Goal: Task Accomplishment & Management: Manage account settings

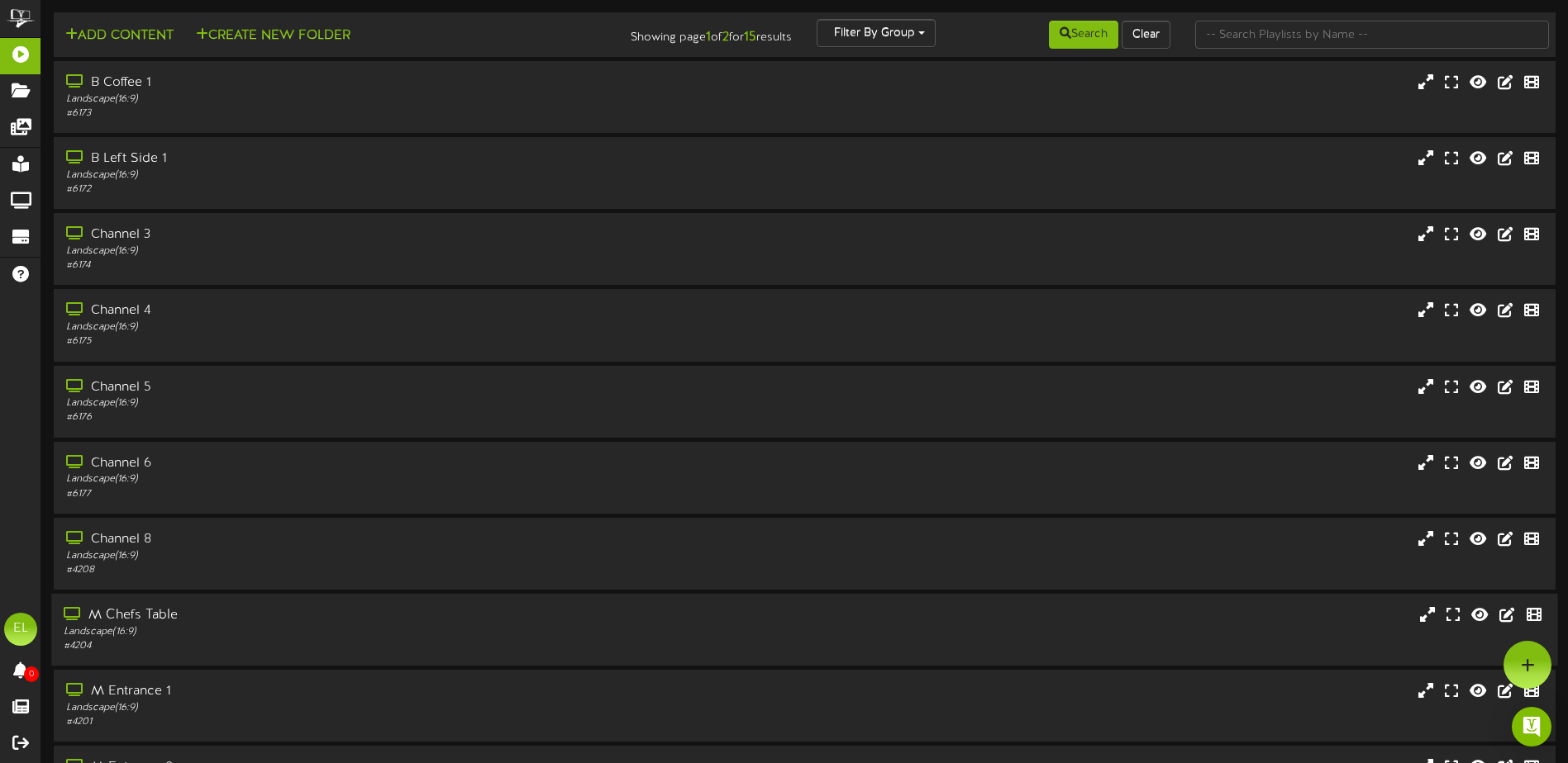
click at [116, 641] on div "# 4204" at bounding box center [365, 646] width 603 height 14
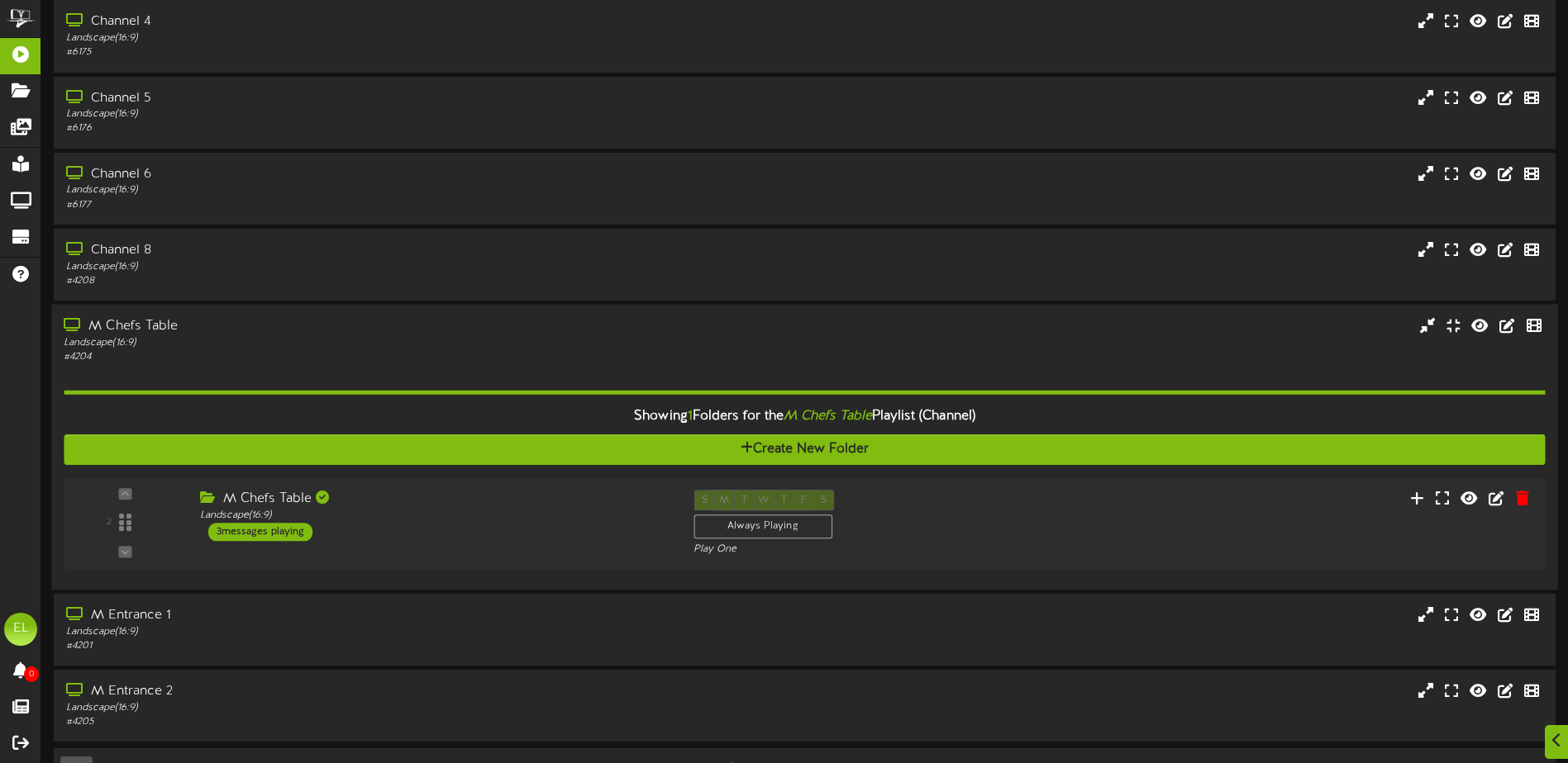
scroll to position [336, 0]
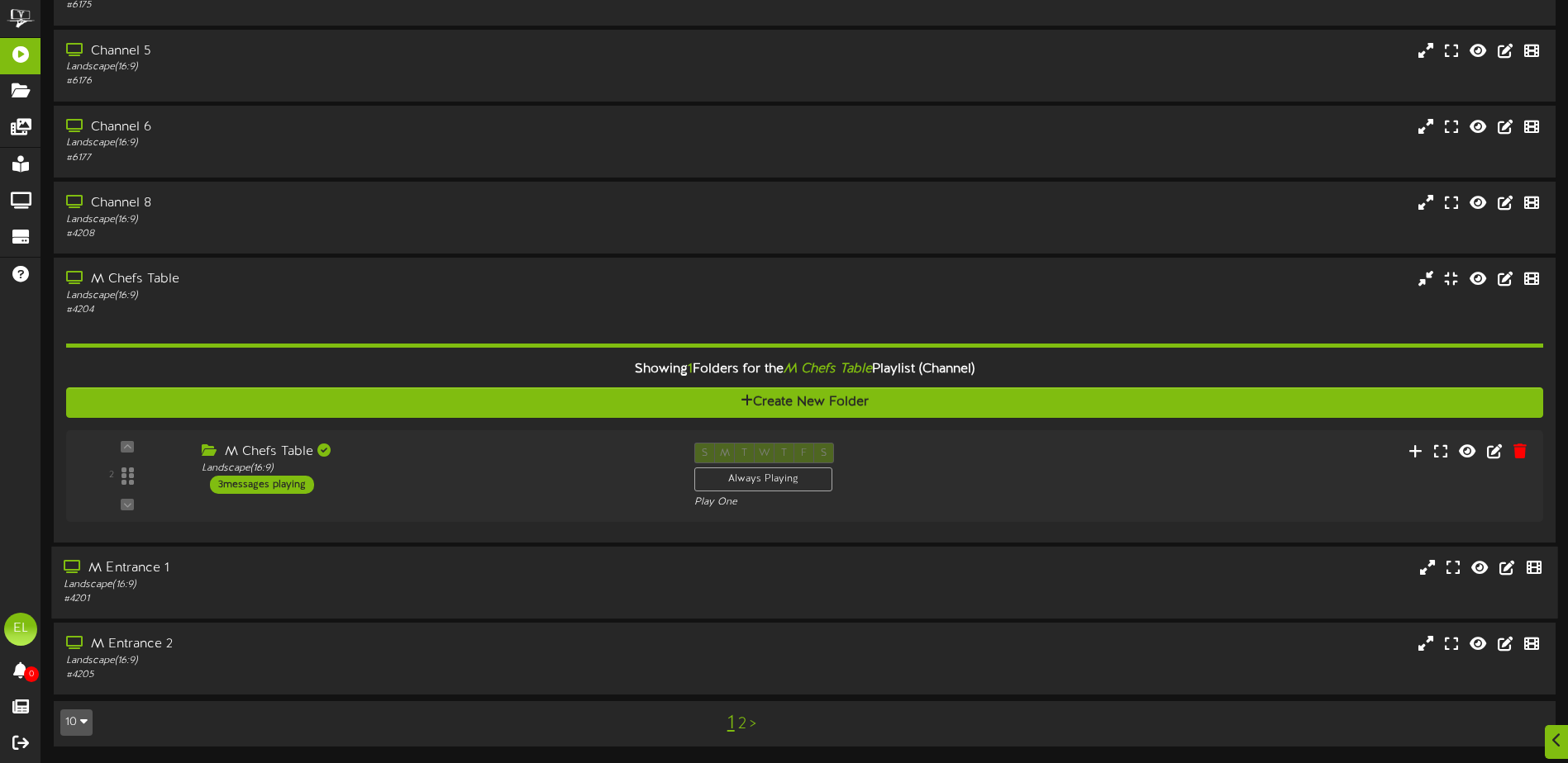
click at [219, 582] on div "Landscape ( 16:9 )" at bounding box center [365, 585] width 603 height 14
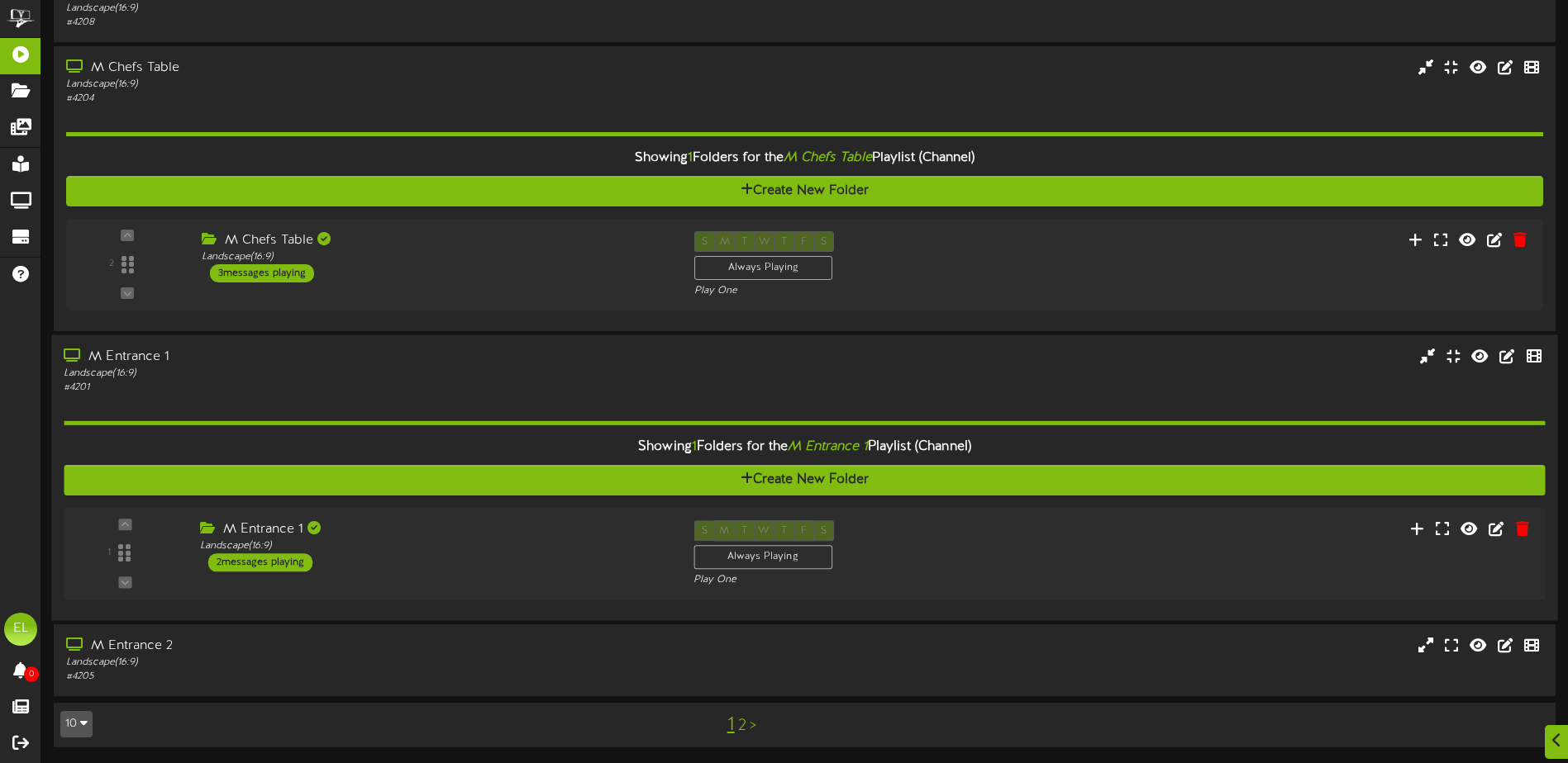
scroll to position [548, 0]
click at [80, 720] on button "10" at bounding box center [76, 723] width 32 height 26
click at [86, 641] on div "25" at bounding box center [77, 641] width 31 height 25
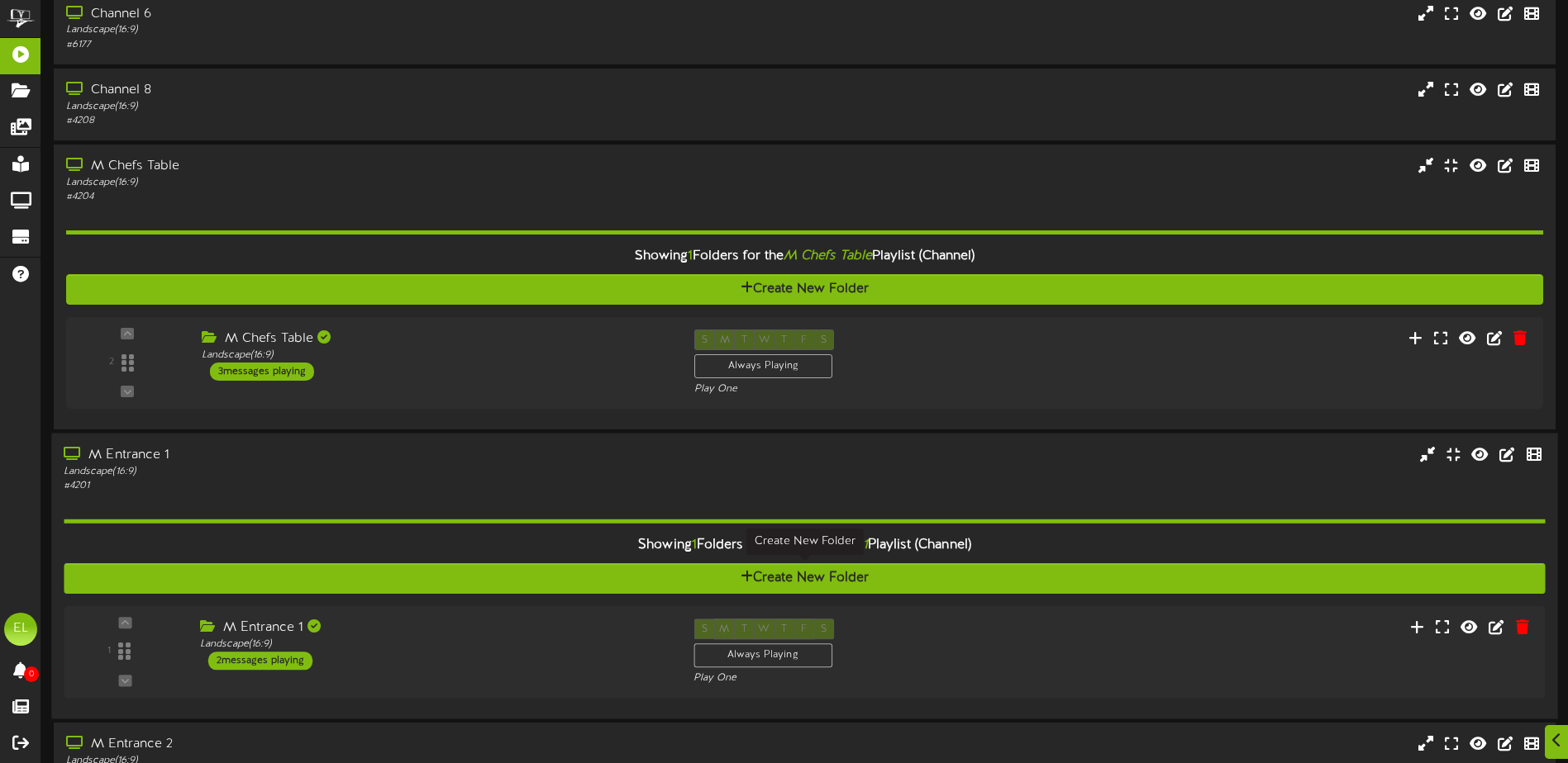
scroll to position [495, 0]
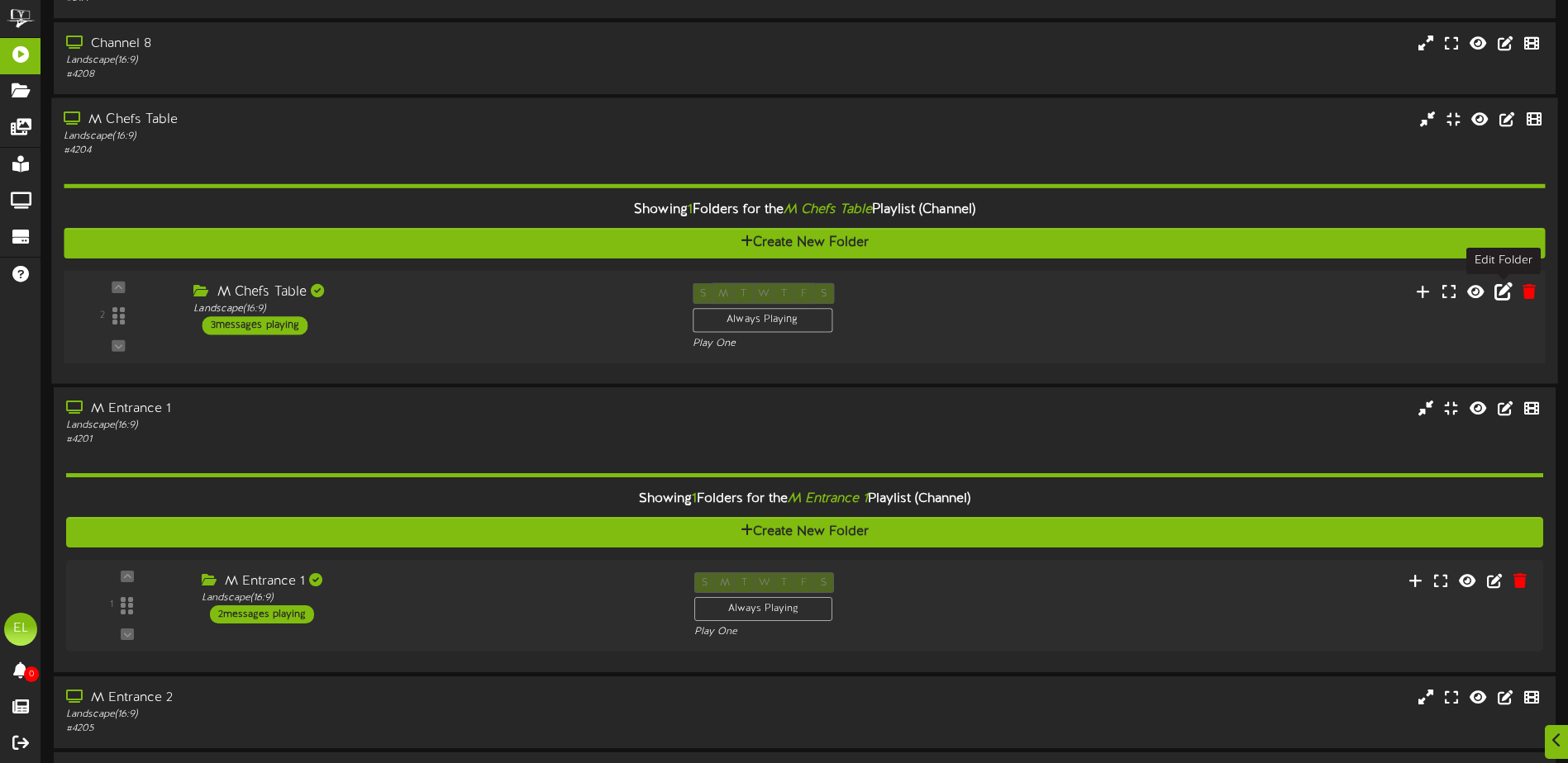
click at [1510, 291] on icon at bounding box center [1503, 291] width 18 height 18
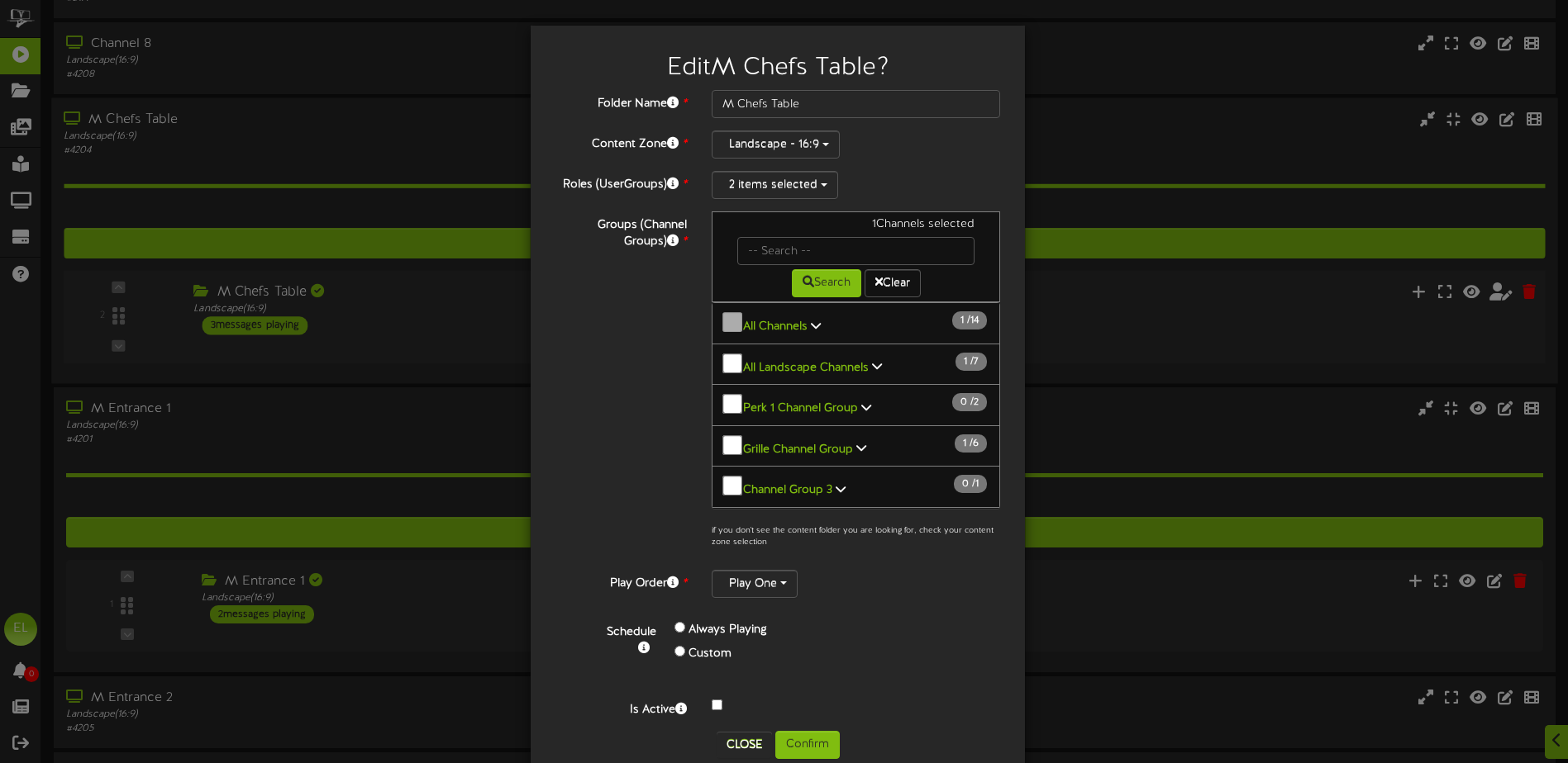
click at [1102, 124] on div "Edit M Chefs Table ? Folder Name * M Chefs Table Content Zone * Landscape - 16:…" at bounding box center [784, 381] width 1568 height 763
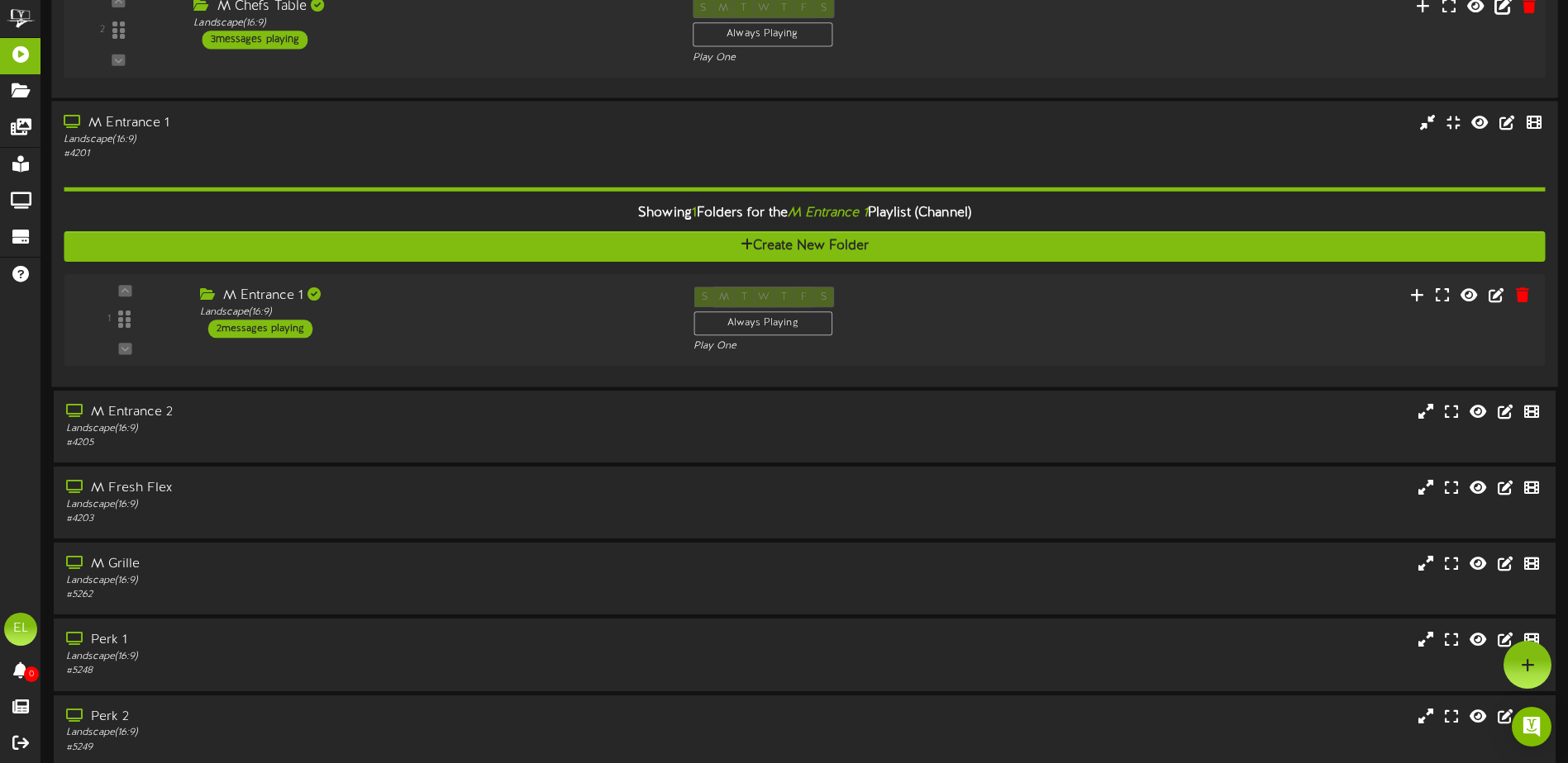
scroll to position [762, 0]
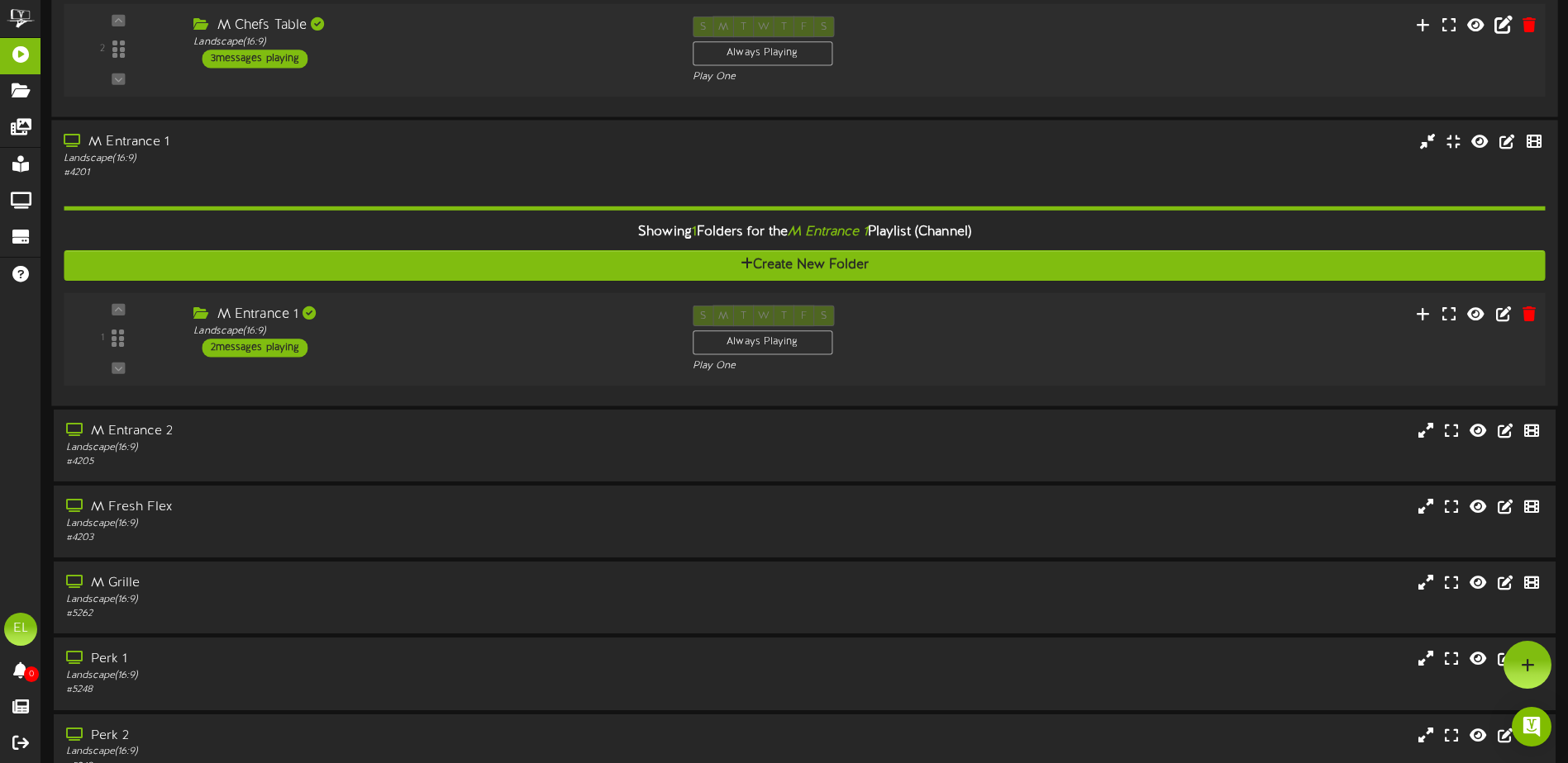
click at [474, 323] on div "M Entrance 1" at bounding box center [431, 314] width 474 height 19
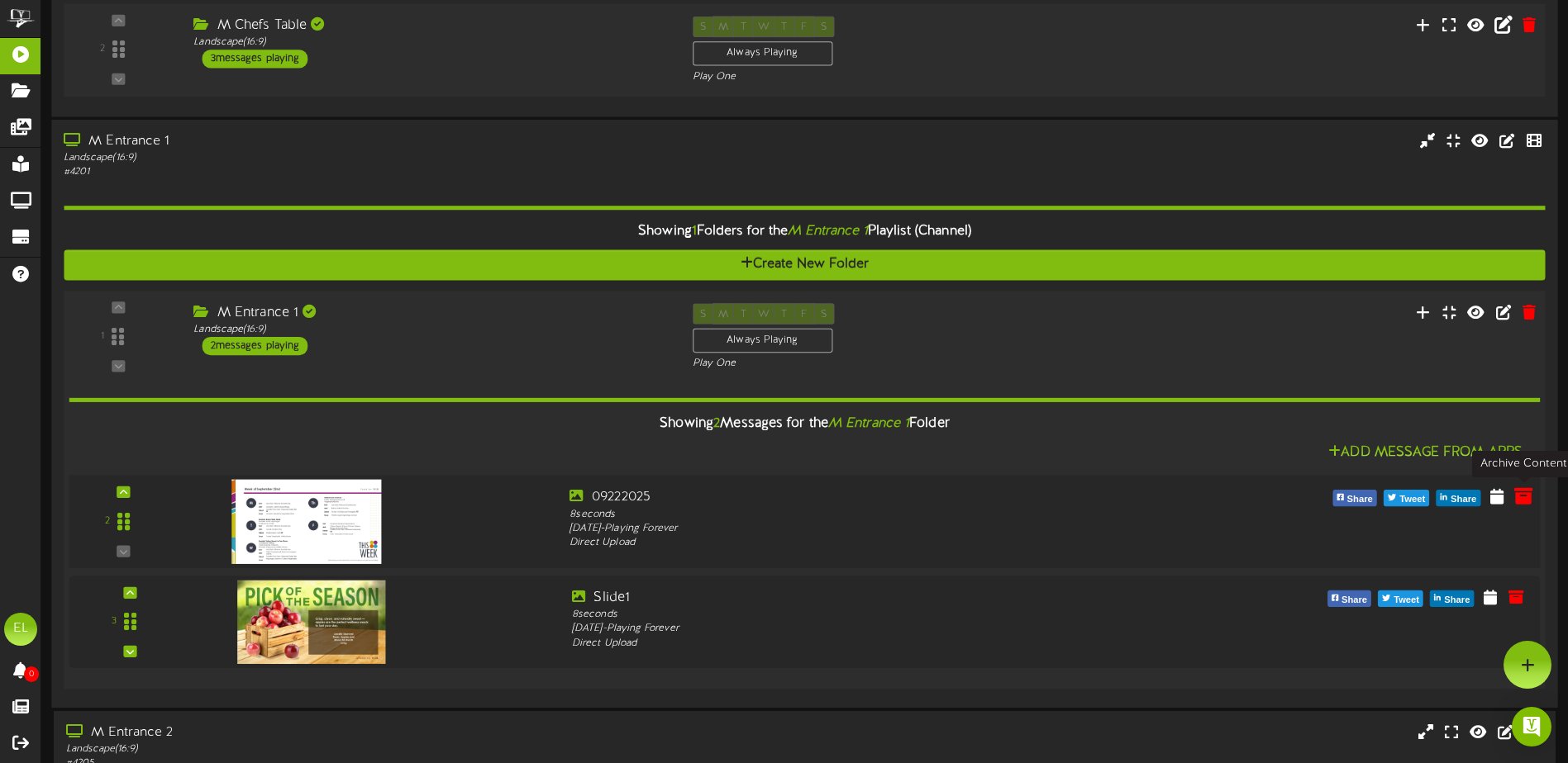
click at [1531, 493] on icon at bounding box center [1523, 495] width 18 height 18
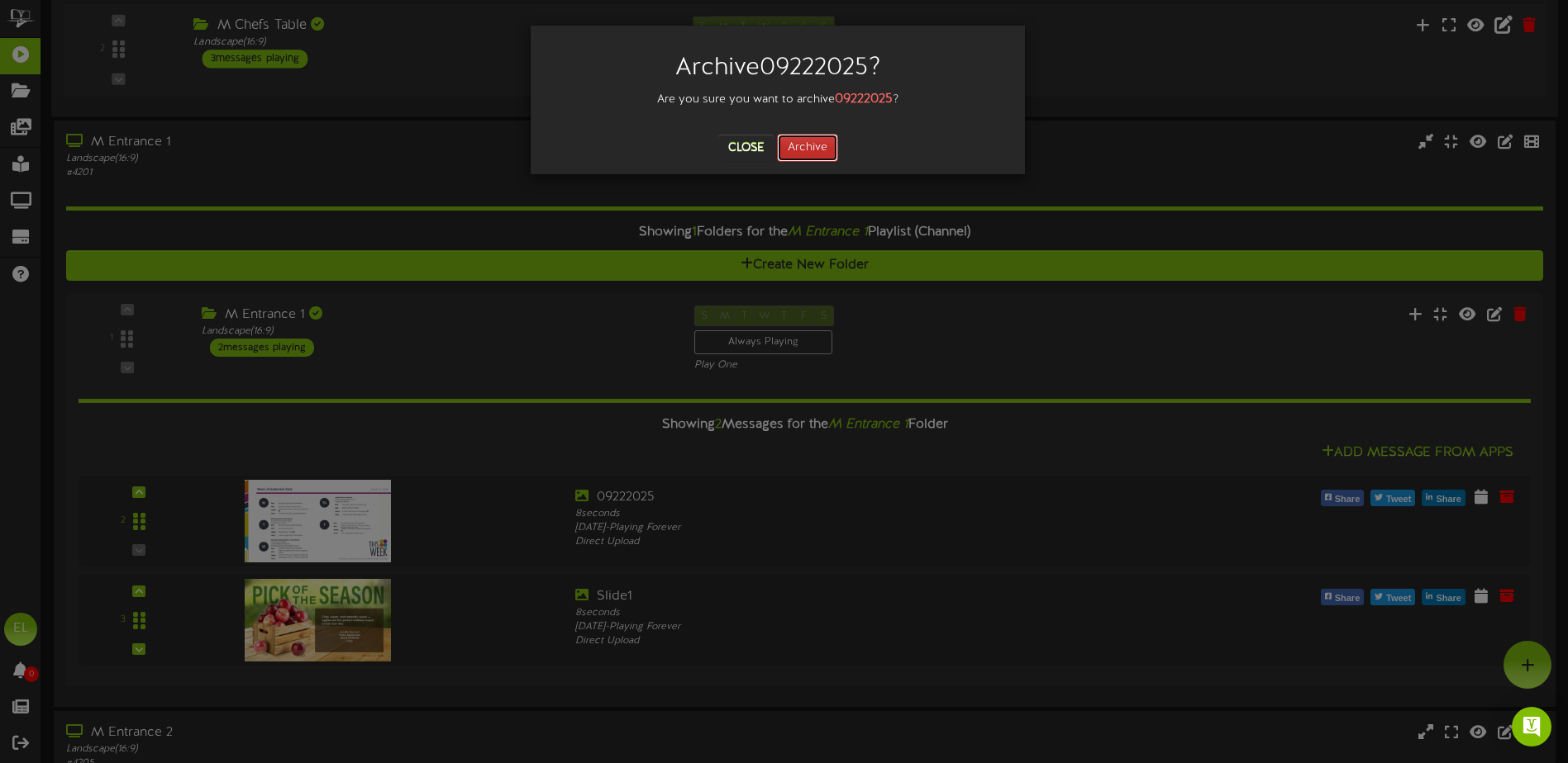
click at [810, 150] on button "Archive" at bounding box center [807, 147] width 61 height 28
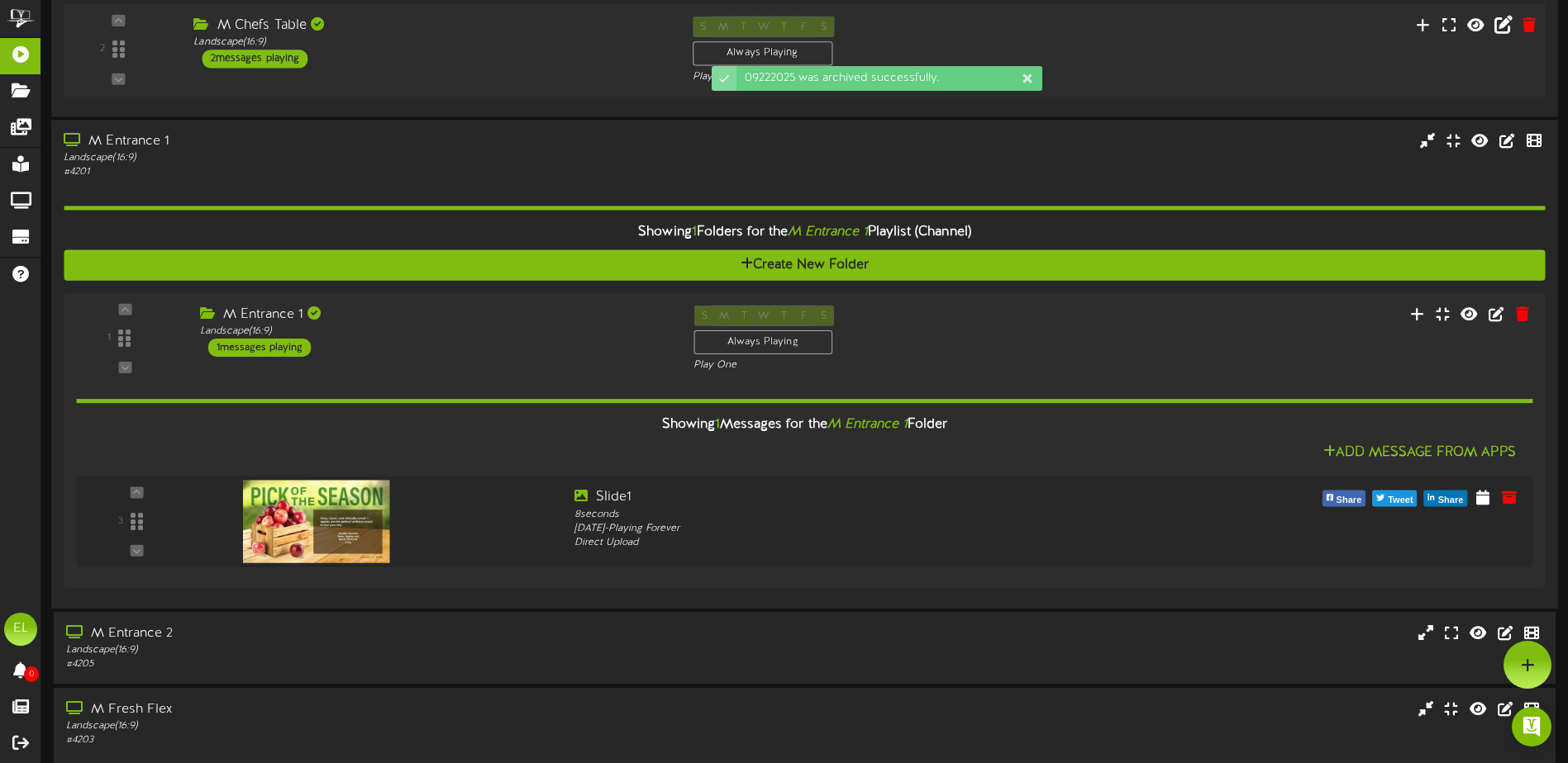
scroll to position [927, 0]
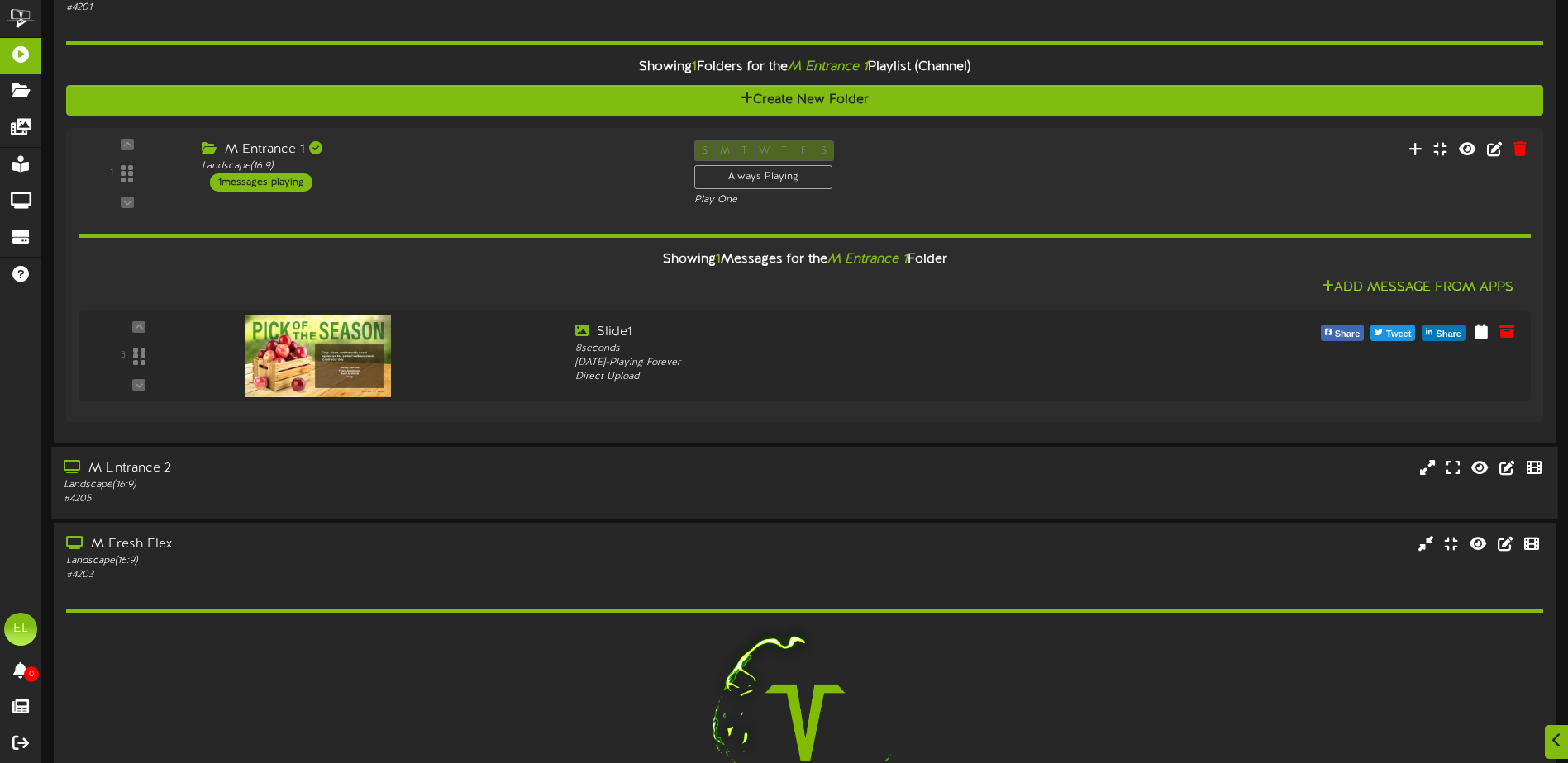
click at [337, 488] on div "Landscape ( 16:9 )" at bounding box center [365, 484] width 603 height 14
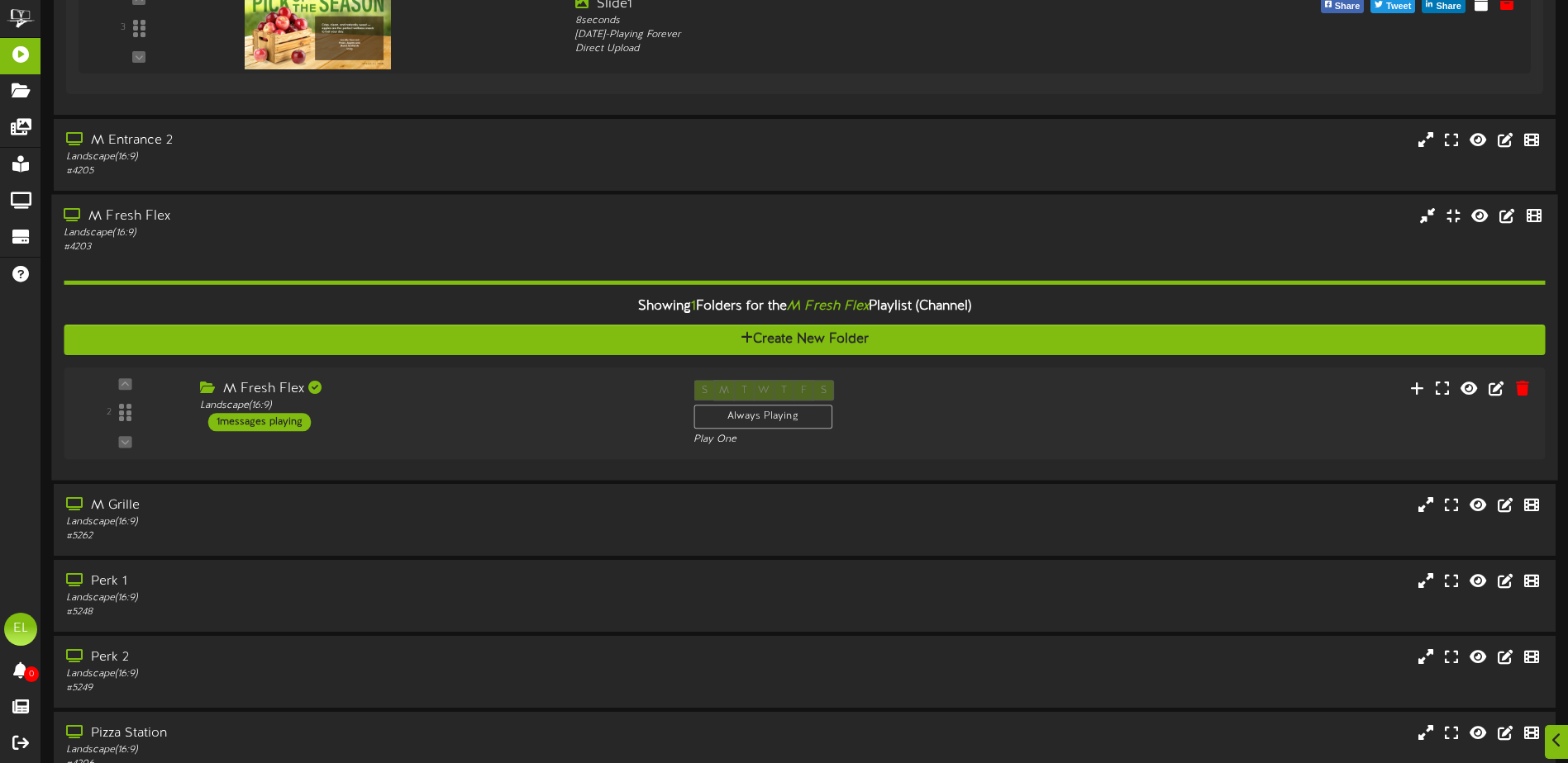
scroll to position [1258, 0]
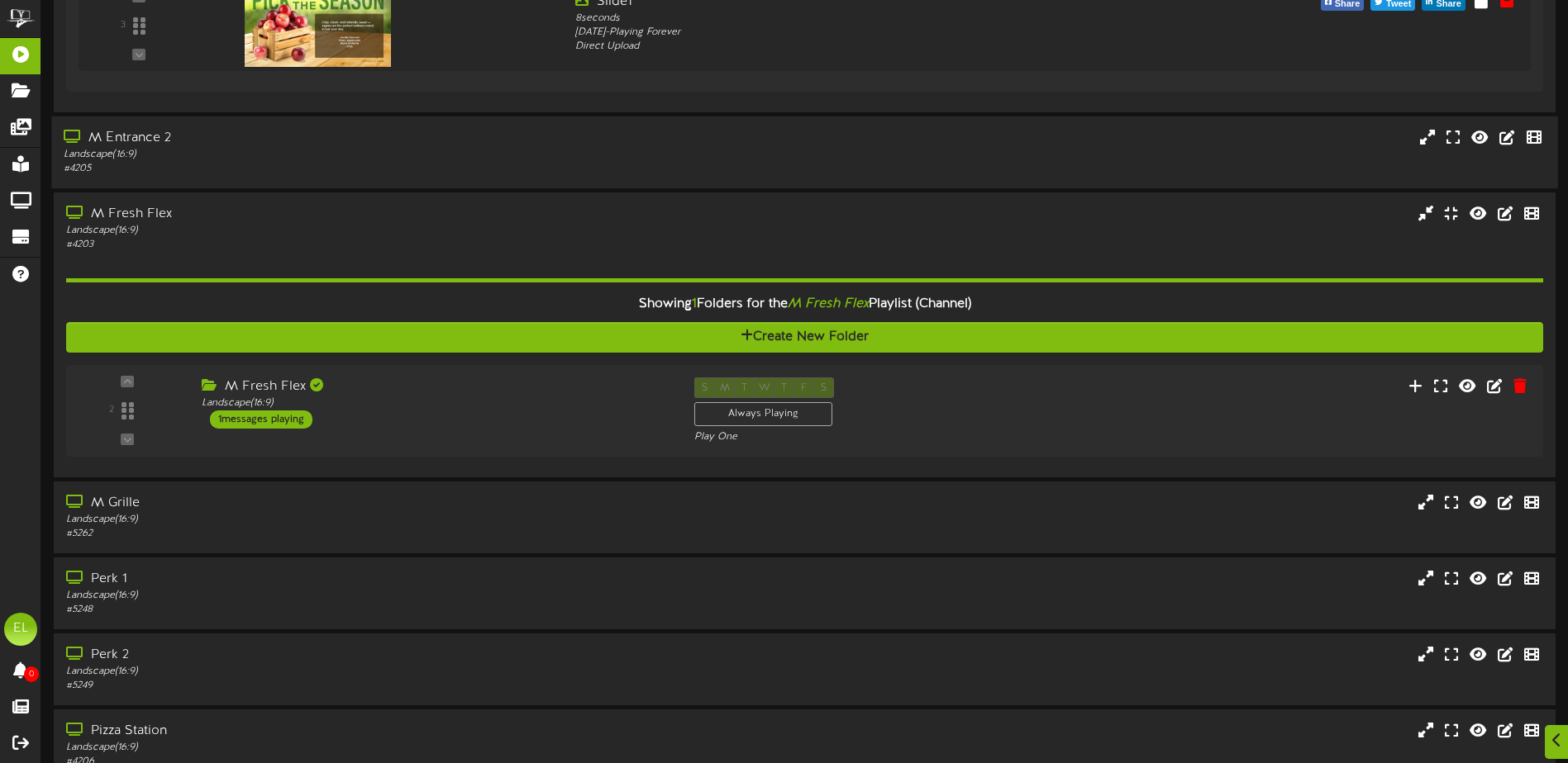
click at [210, 165] on div "# 4205" at bounding box center [365, 168] width 603 height 14
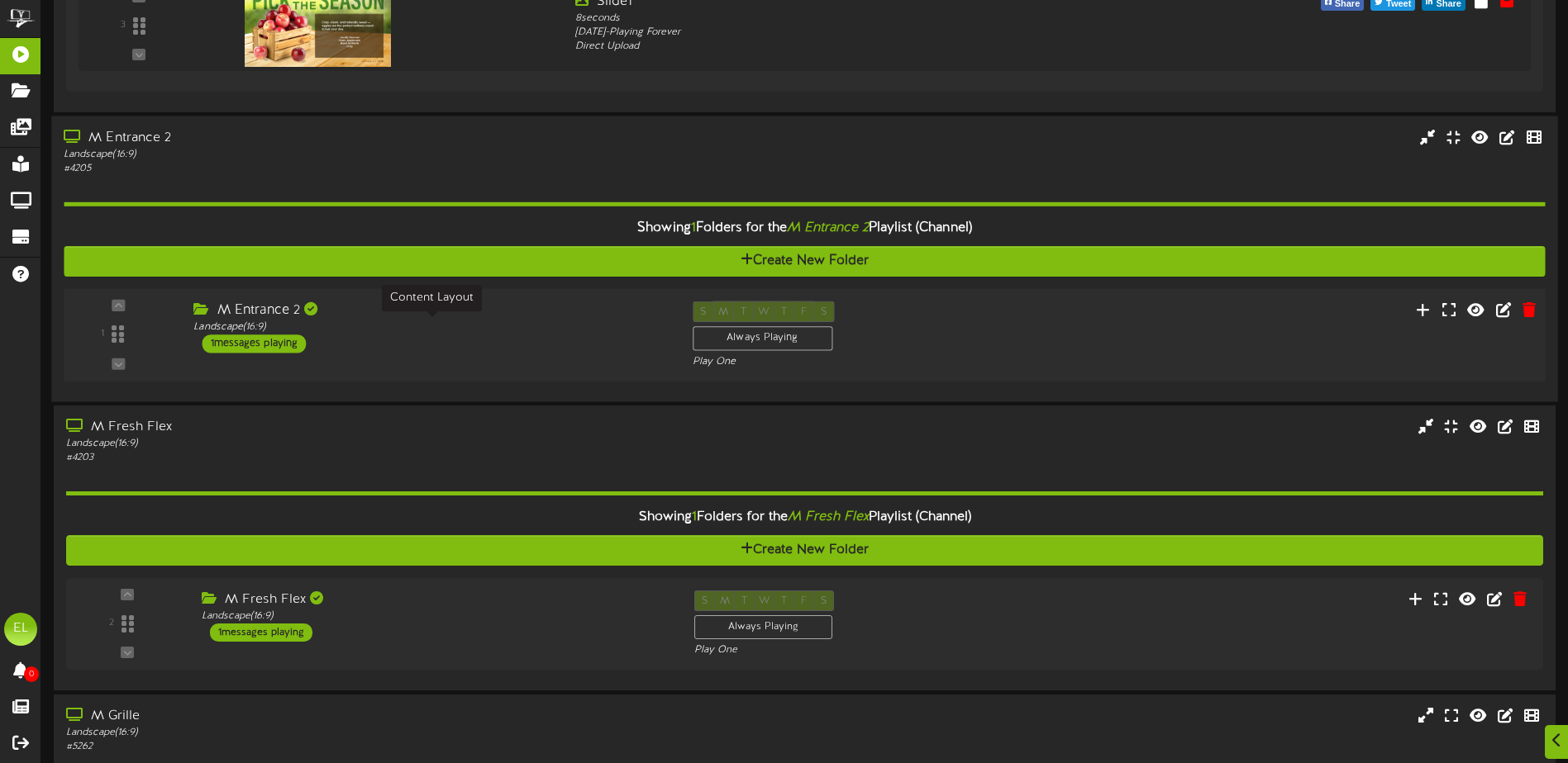
click at [400, 331] on div "Landscape ( 16:9 )" at bounding box center [431, 326] width 474 height 14
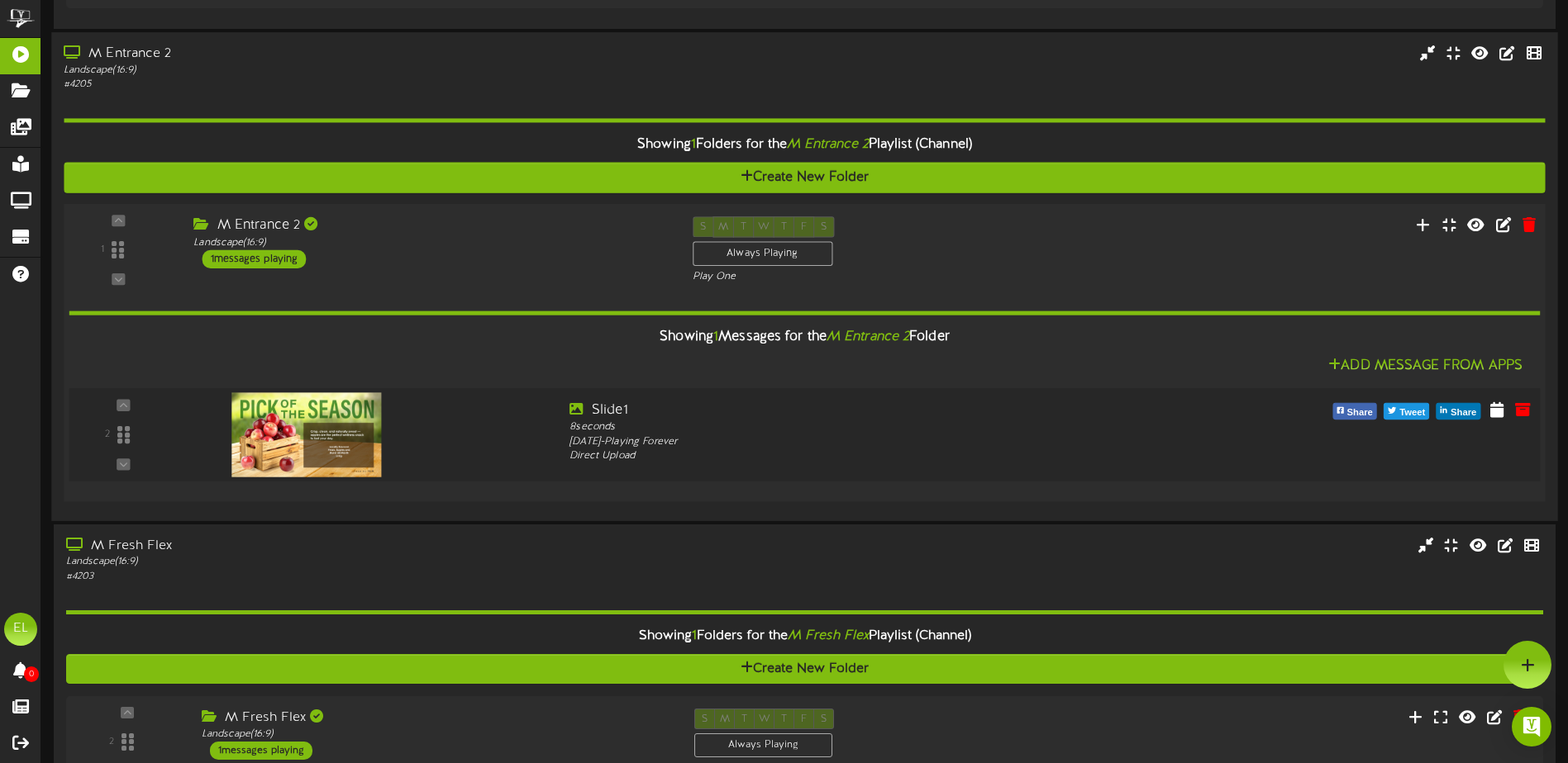
scroll to position [1341, 0]
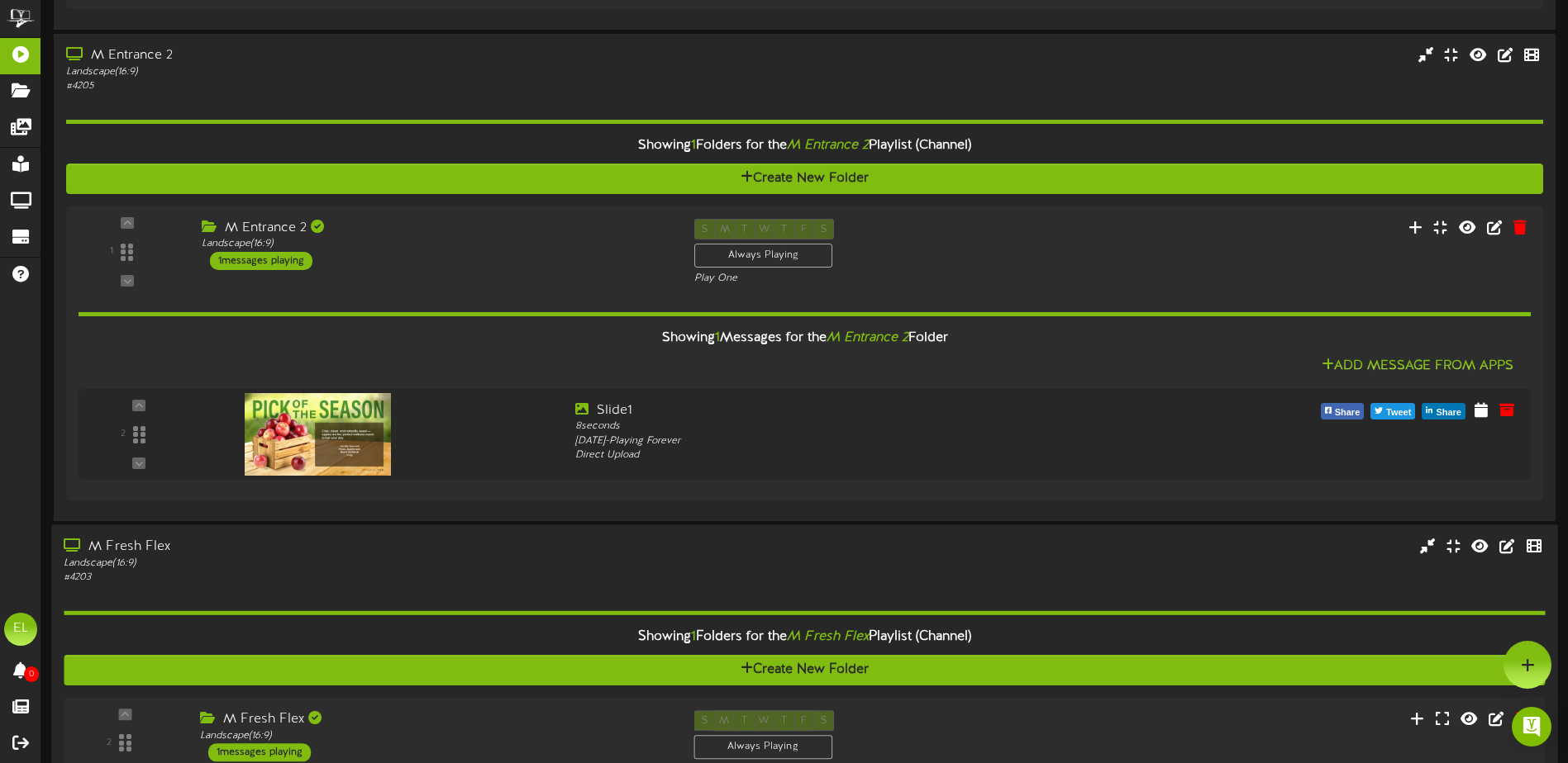
click at [426, 550] on div "M Fresh Flex" at bounding box center [365, 546] width 603 height 19
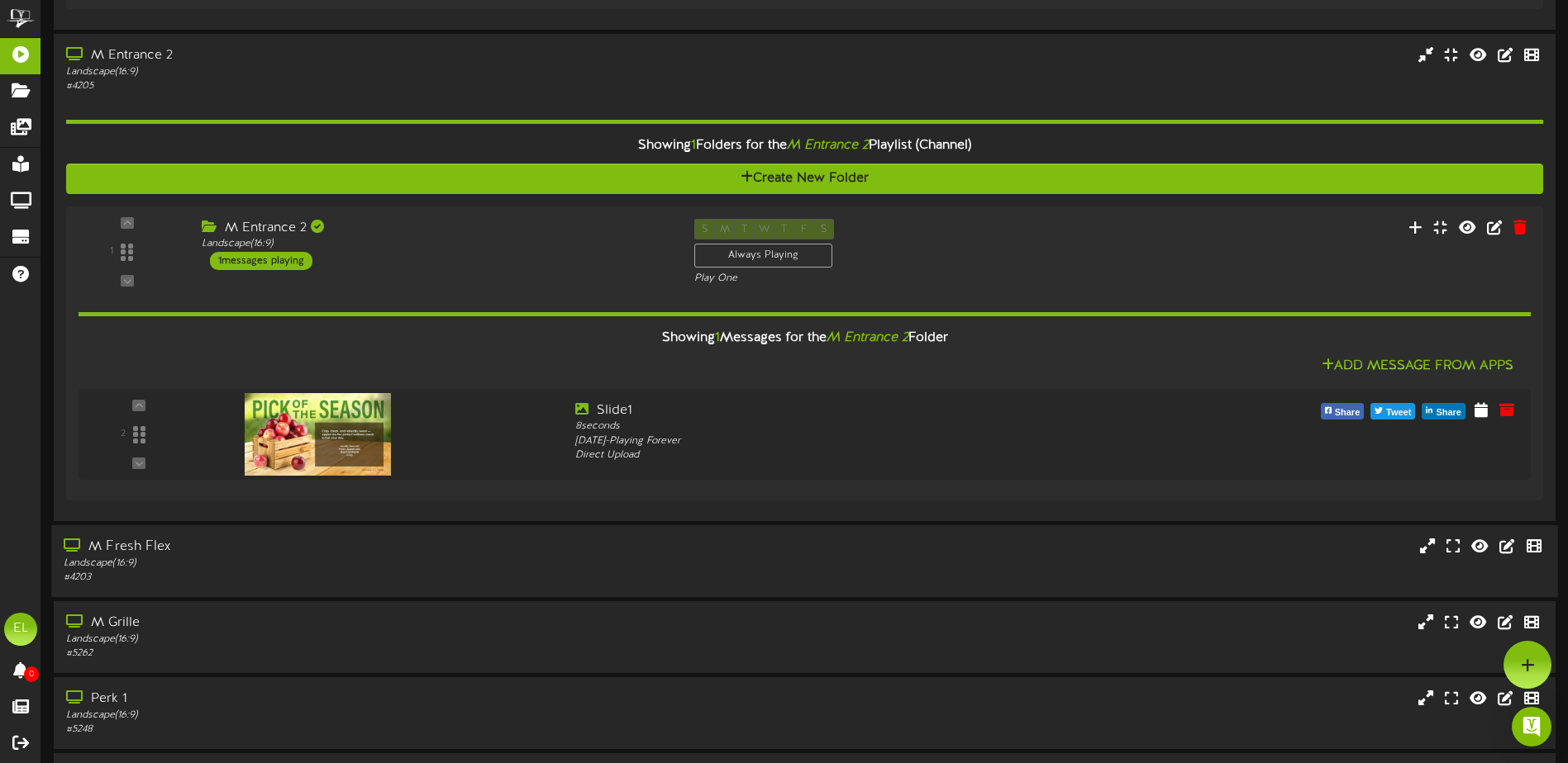
click at [426, 557] on div "Landscape ( 16:9 )" at bounding box center [365, 562] width 603 height 14
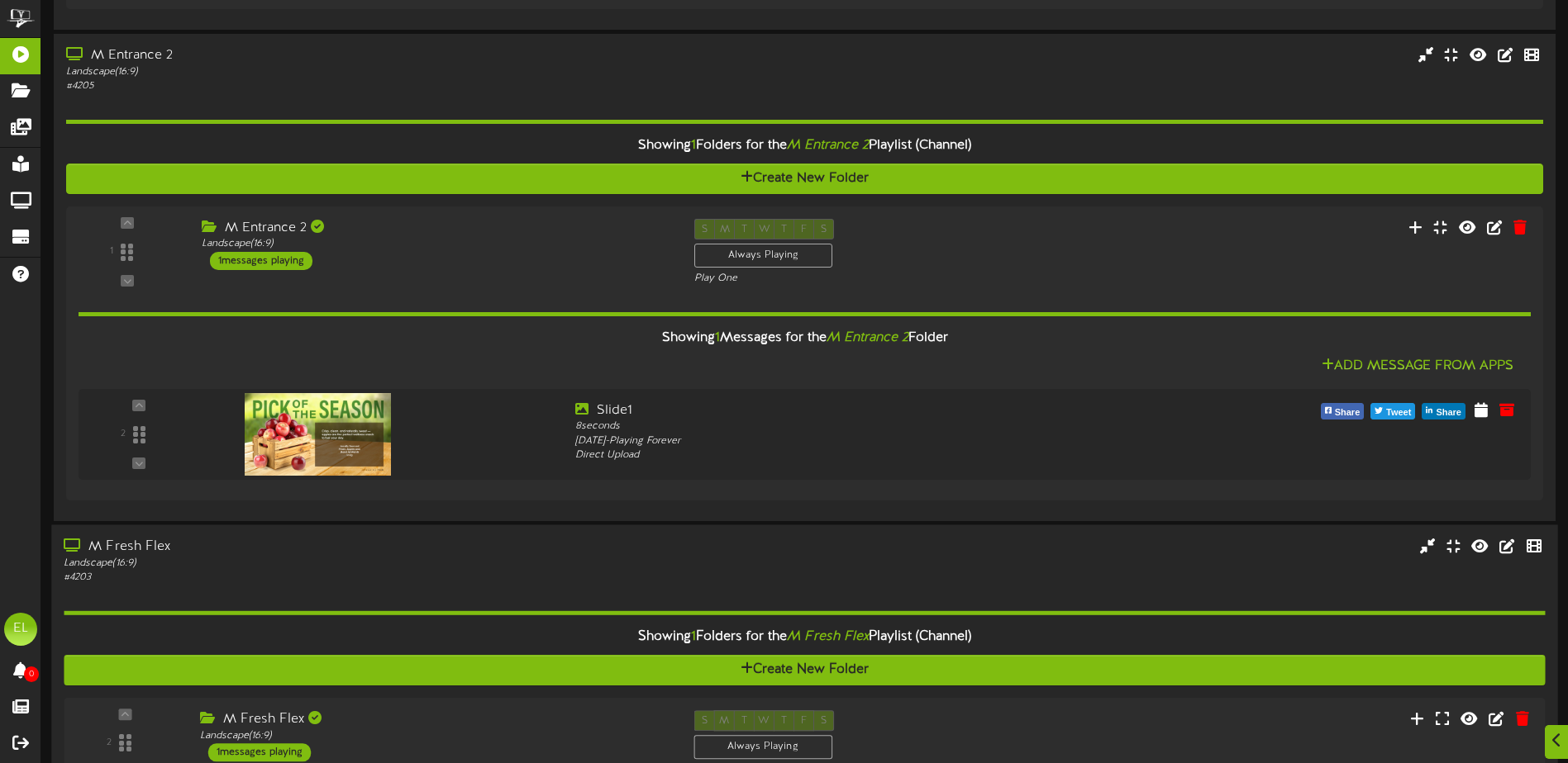
scroll to position [1506, 0]
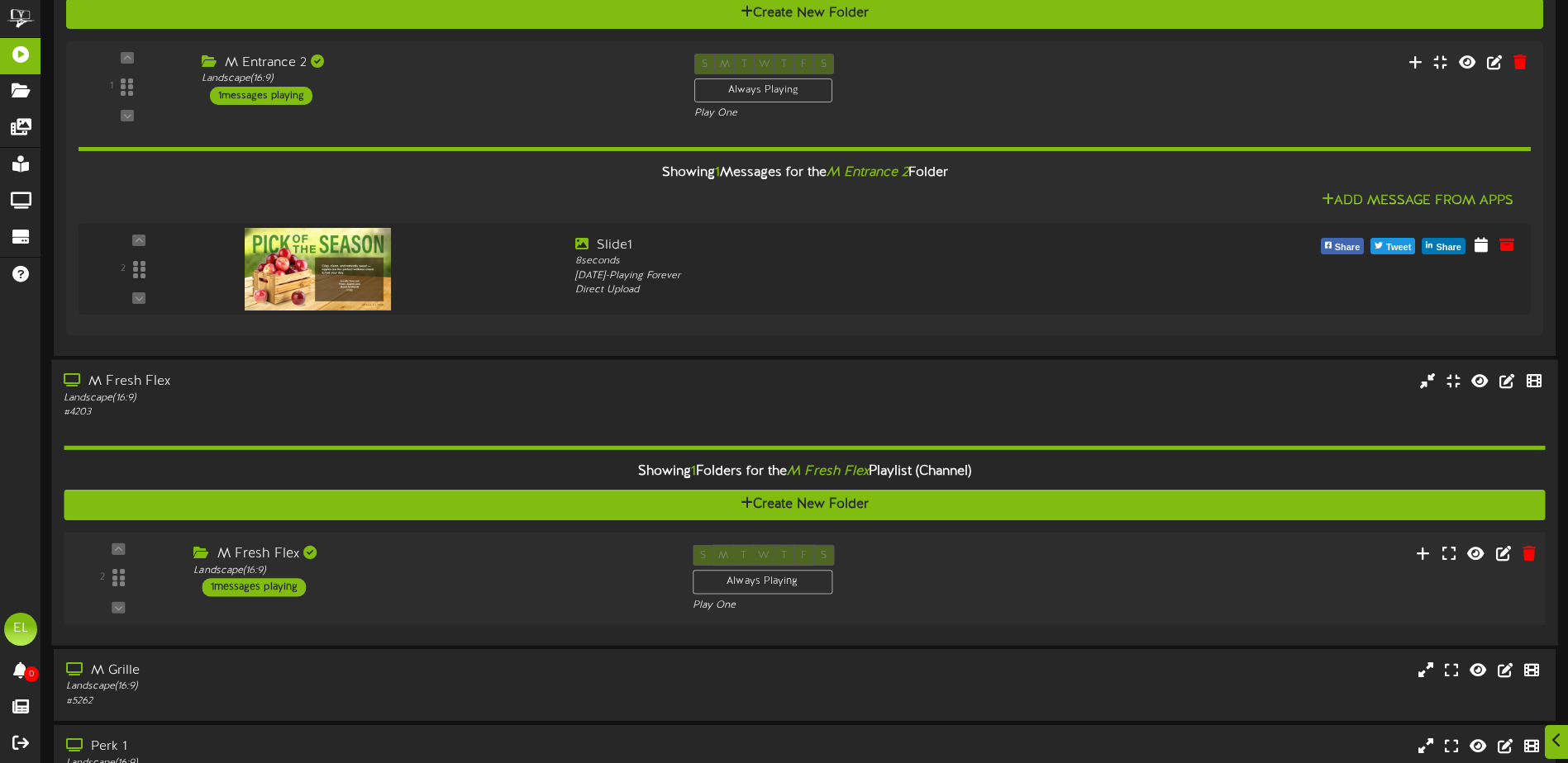
click at [475, 580] on div "M Fresh Flex Landscape ( 16:9 ) 1 messages playing" at bounding box center [430, 570] width 498 height 52
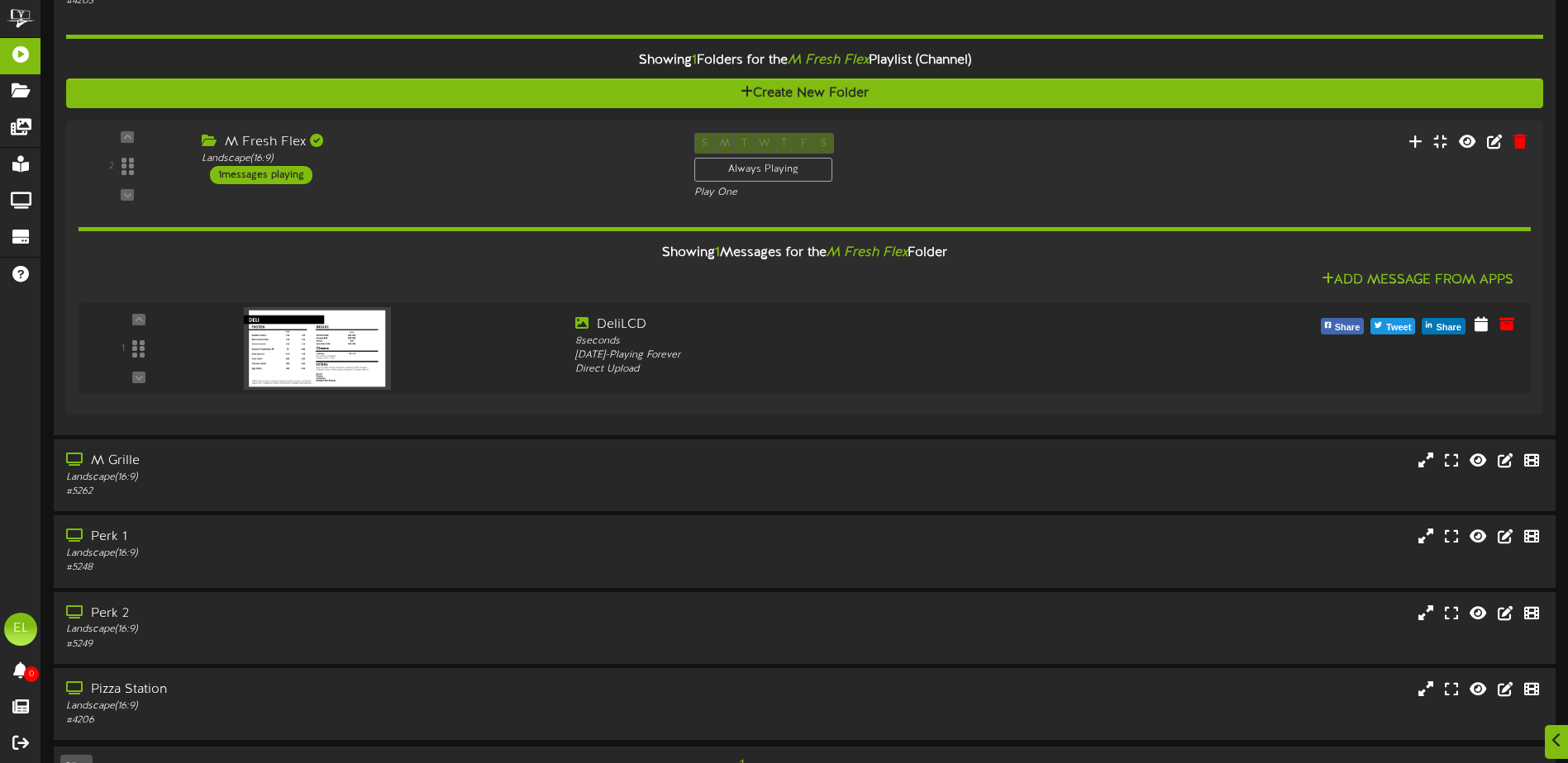
scroll to position [1919, 0]
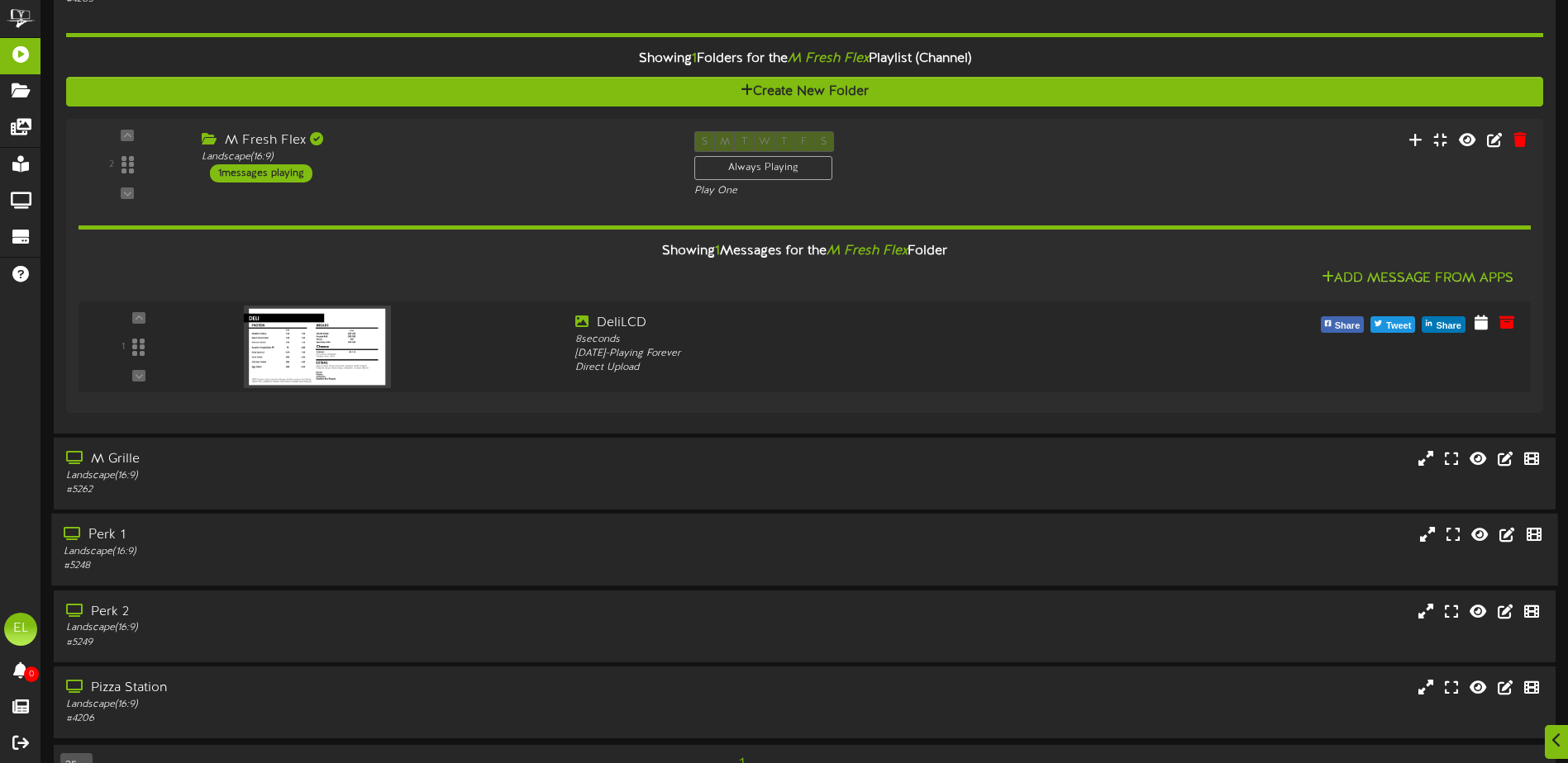
click at [142, 550] on div "Landscape ( 16:9 )" at bounding box center [365, 552] width 603 height 14
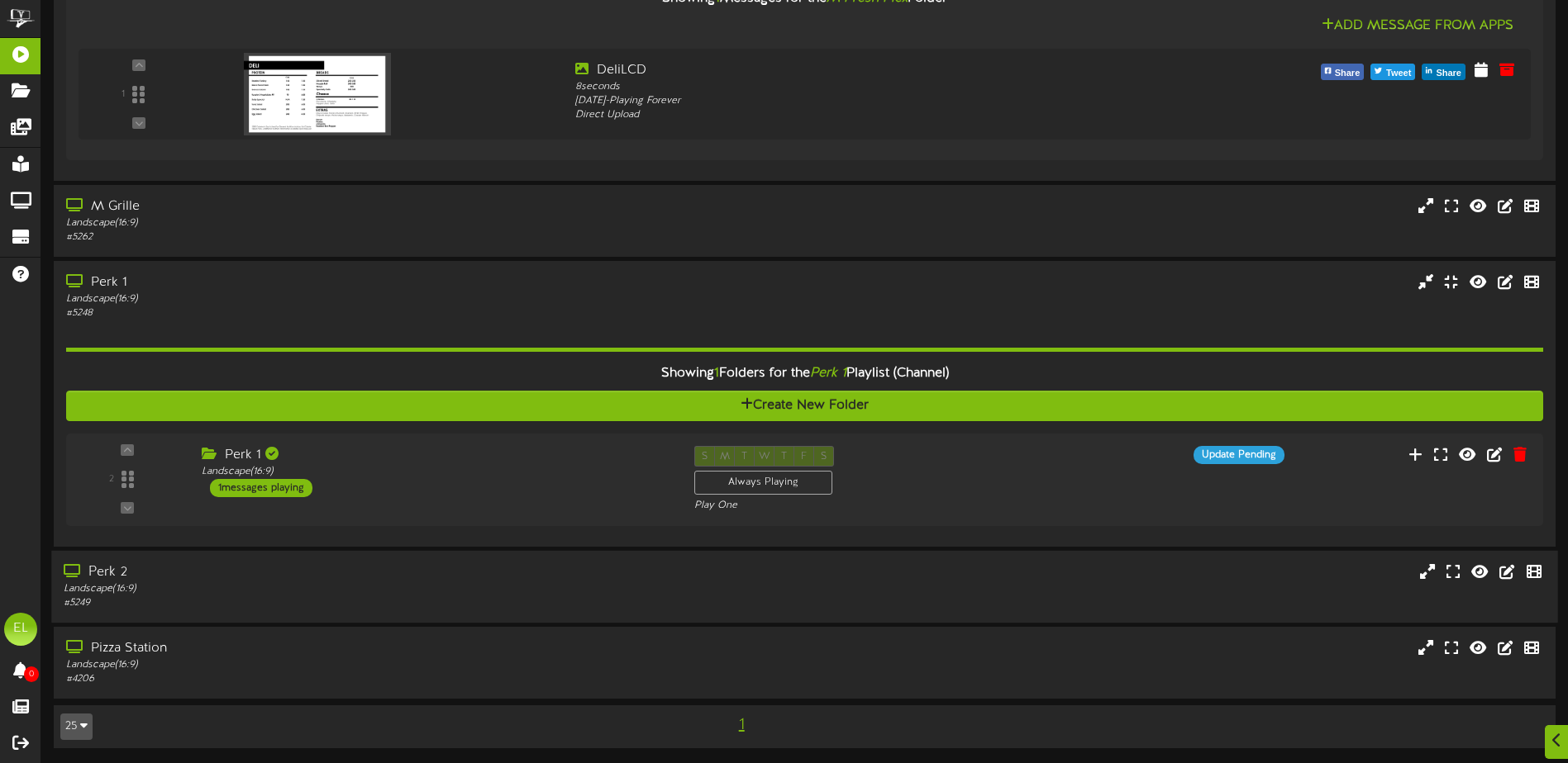
scroll to position [2173, 0]
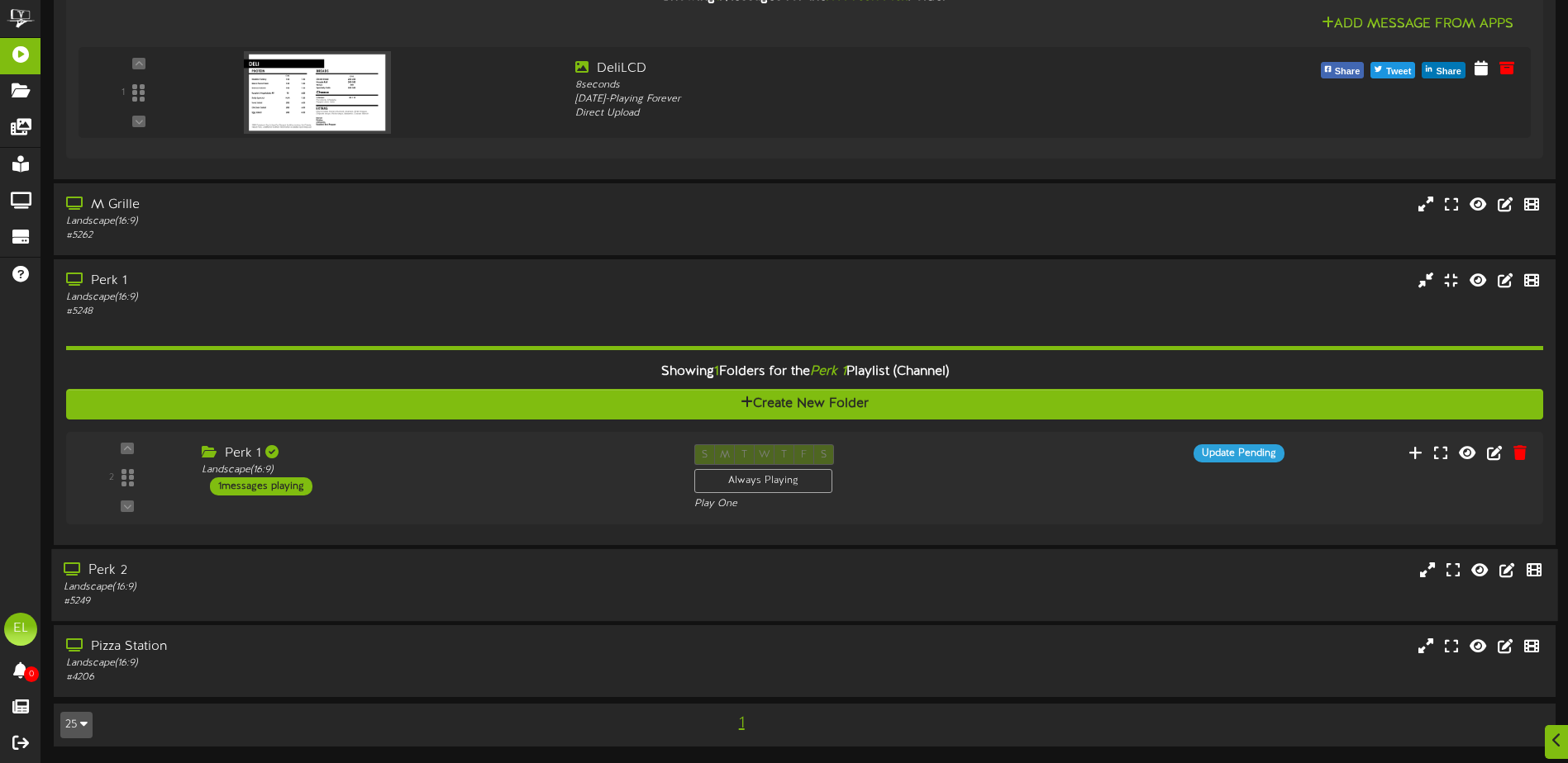
click at [159, 598] on div "# 5249" at bounding box center [365, 601] width 603 height 14
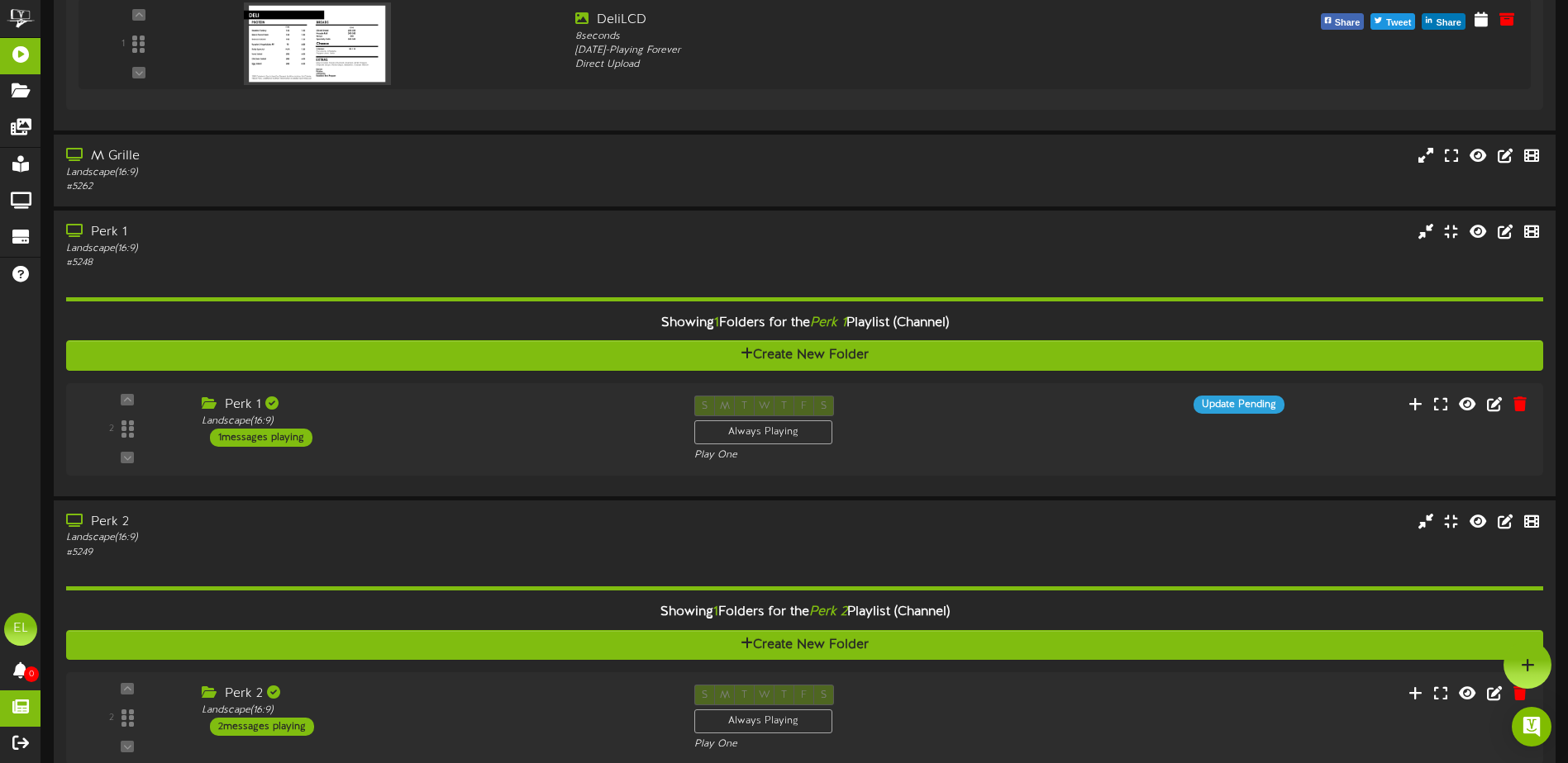
scroll to position [2221, 0]
click at [443, 402] on div "Perk 1" at bounding box center [431, 406] width 474 height 19
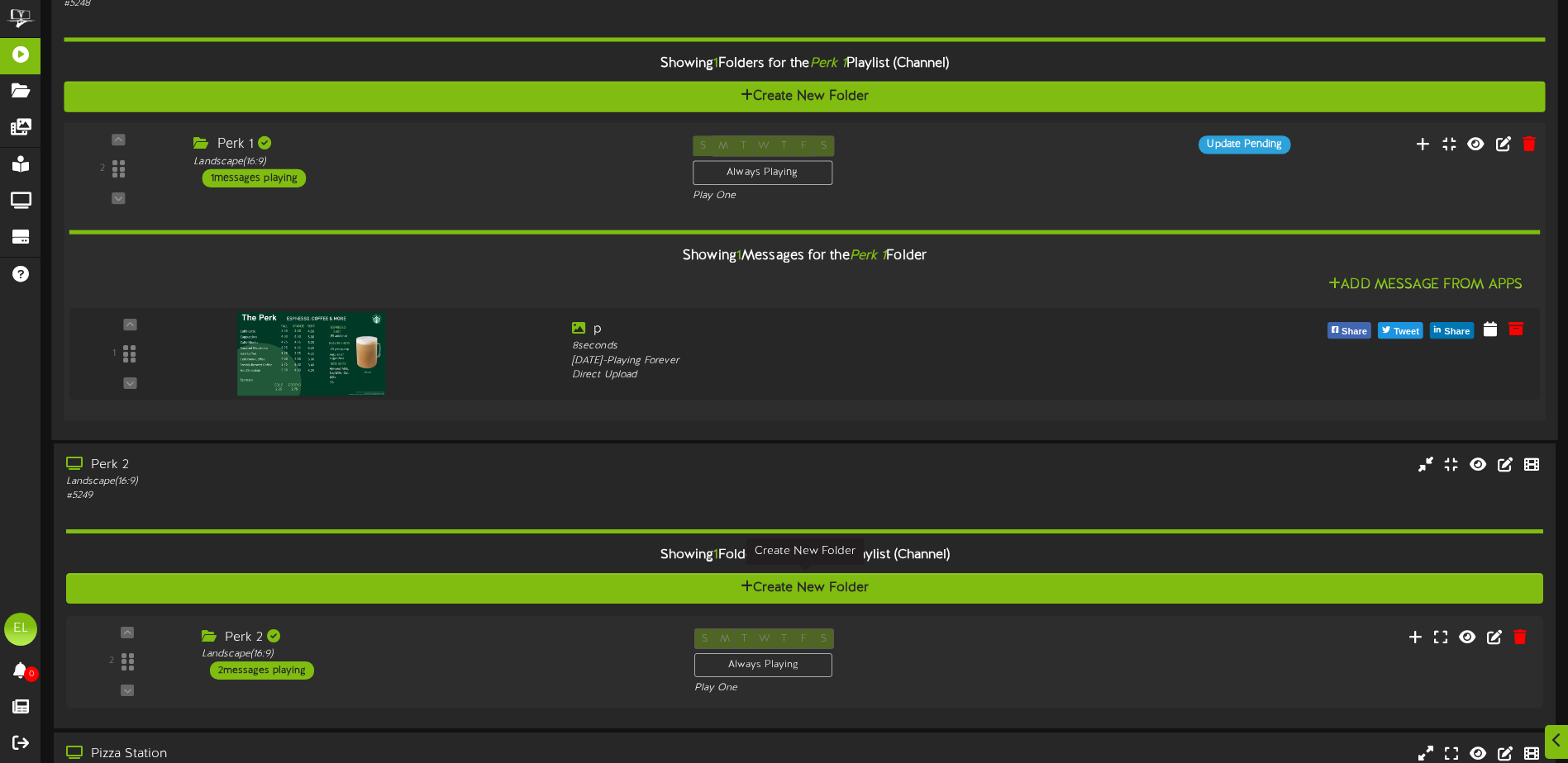
scroll to position [2551, 0]
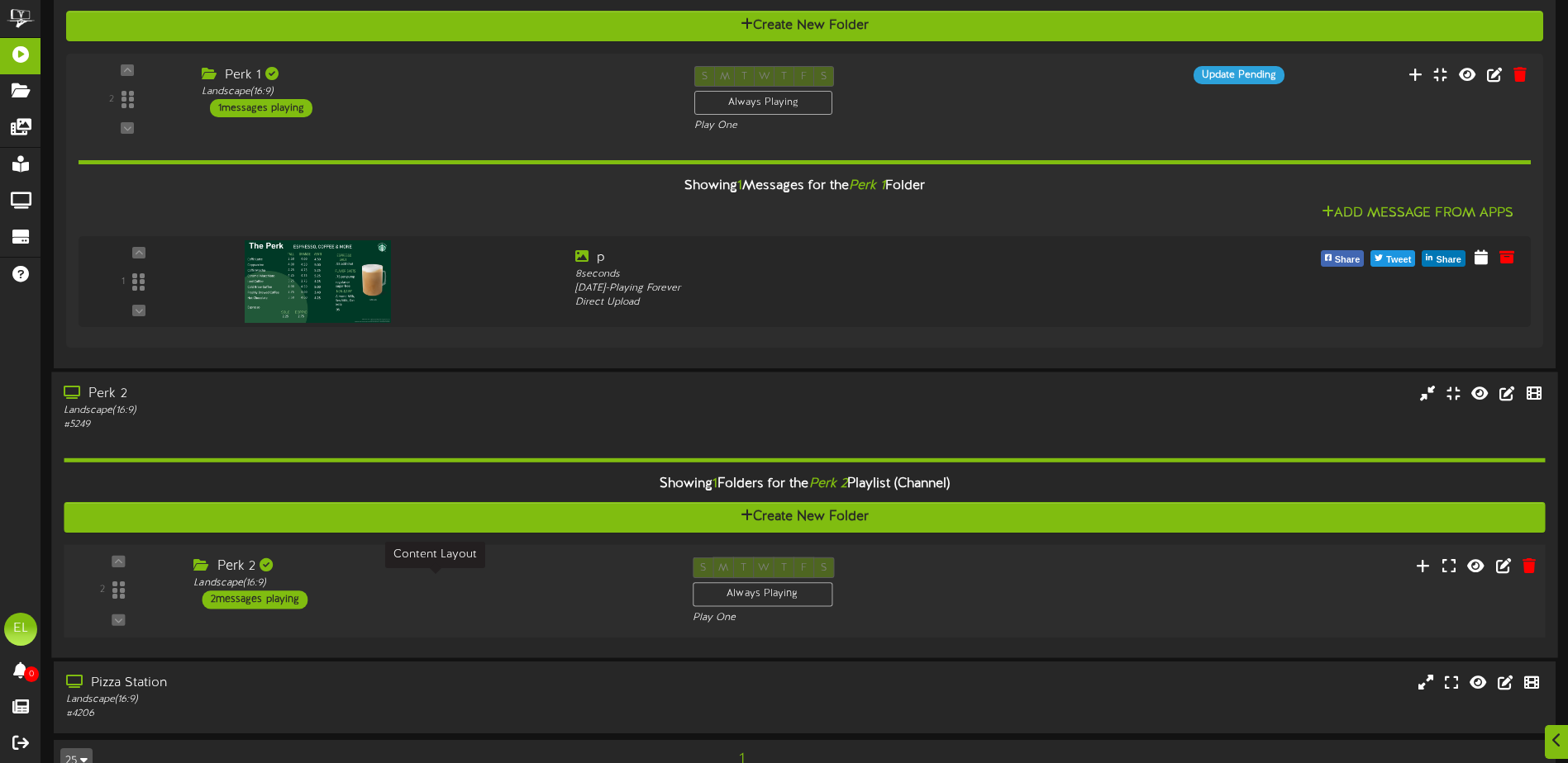
click at [317, 572] on div "Perk 2" at bounding box center [431, 567] width 474 height 19
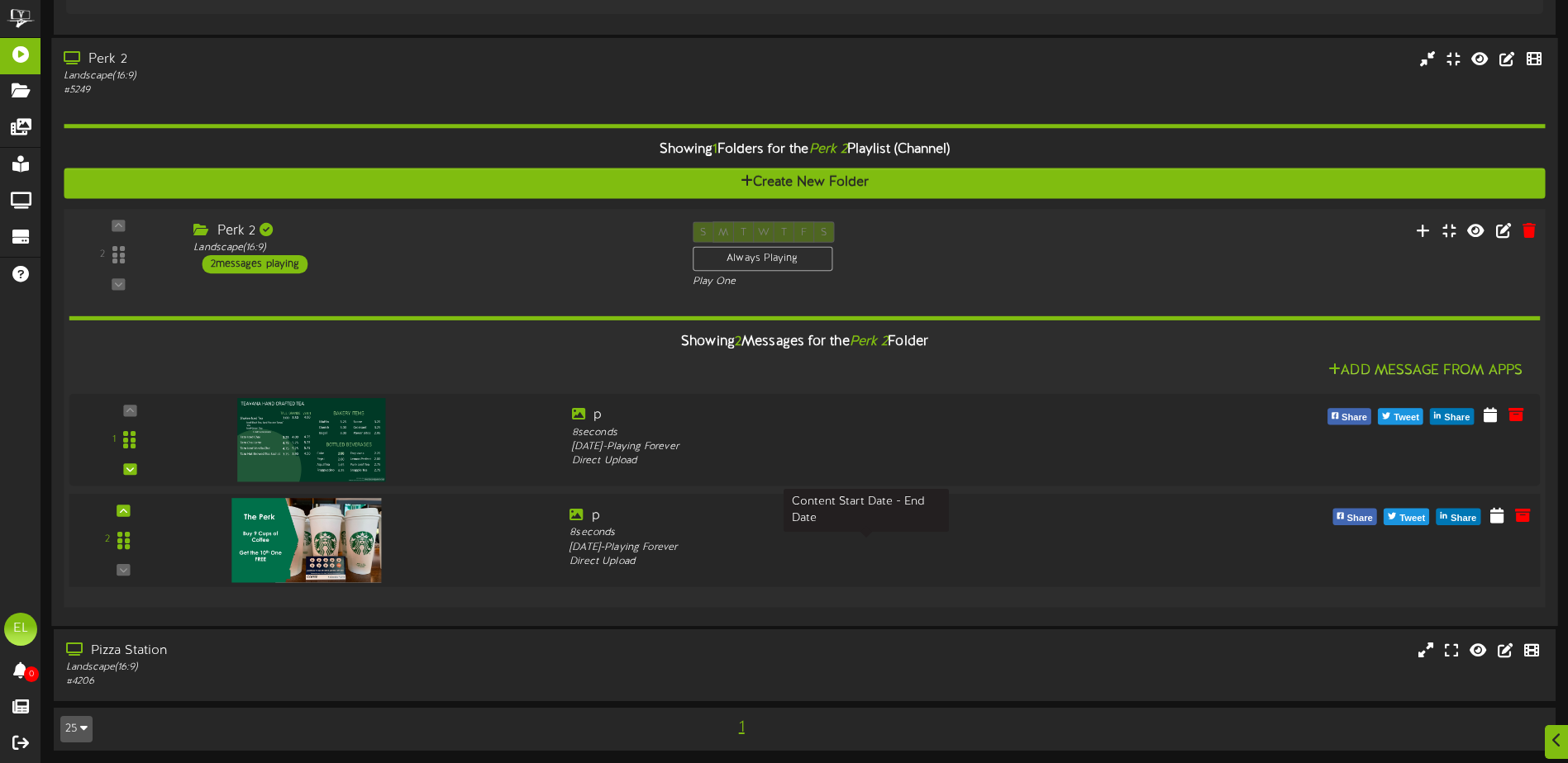
scroll to position [2889, 0]
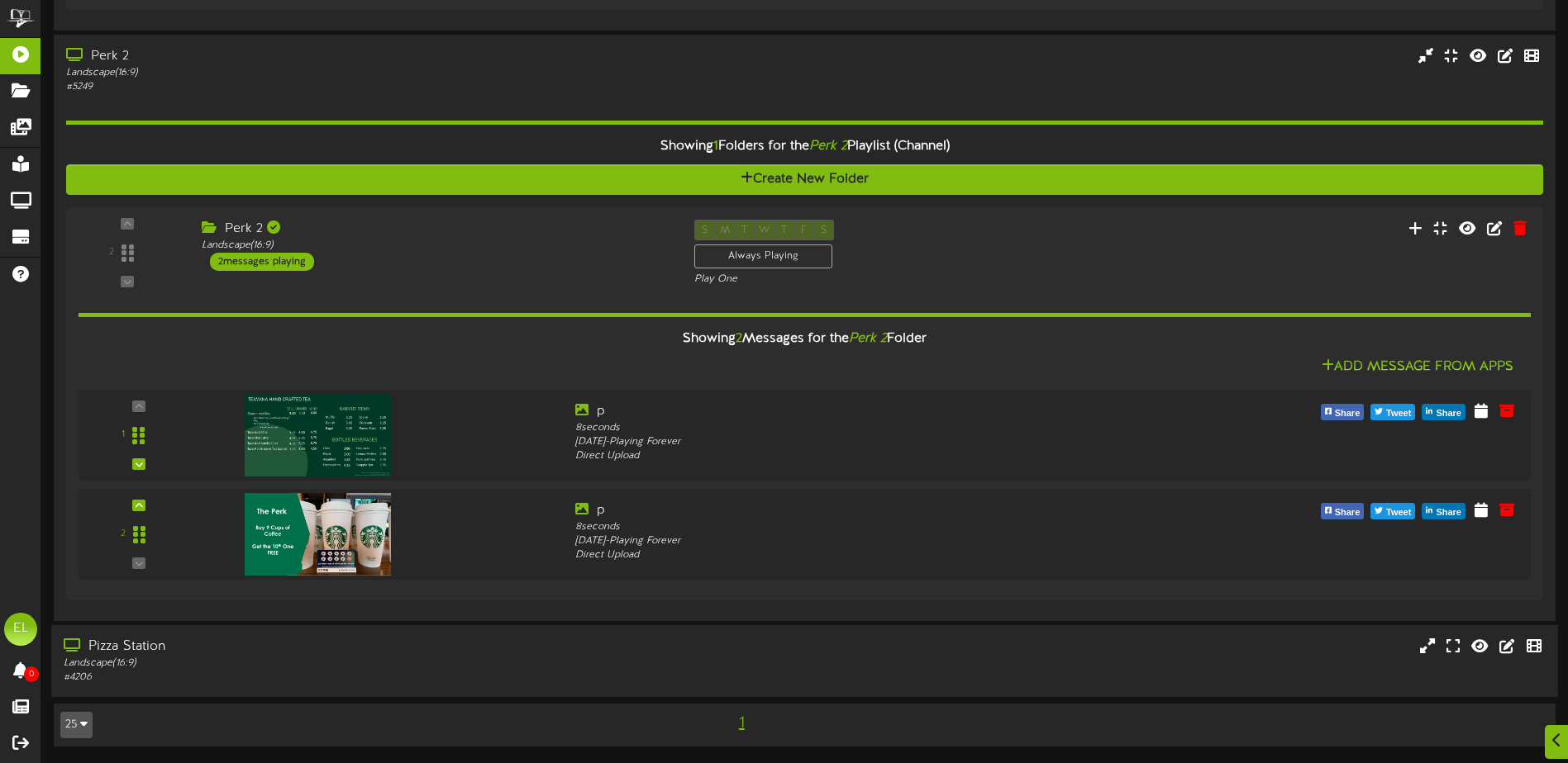
click at [253, 652] on div "Pizza Station" at bounding box center [365, 647] width 603 height 19
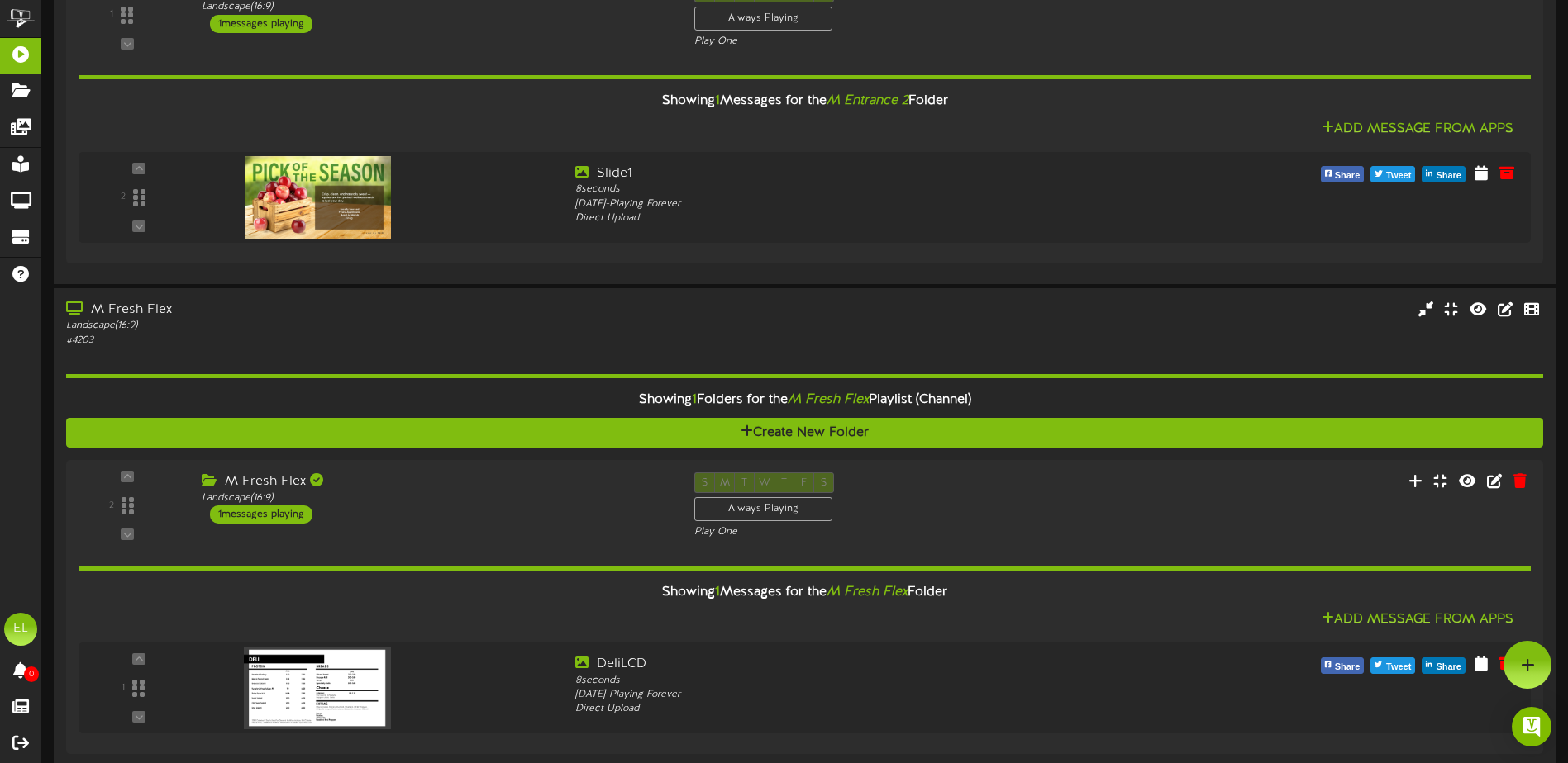
scroll to position [1533, 0]
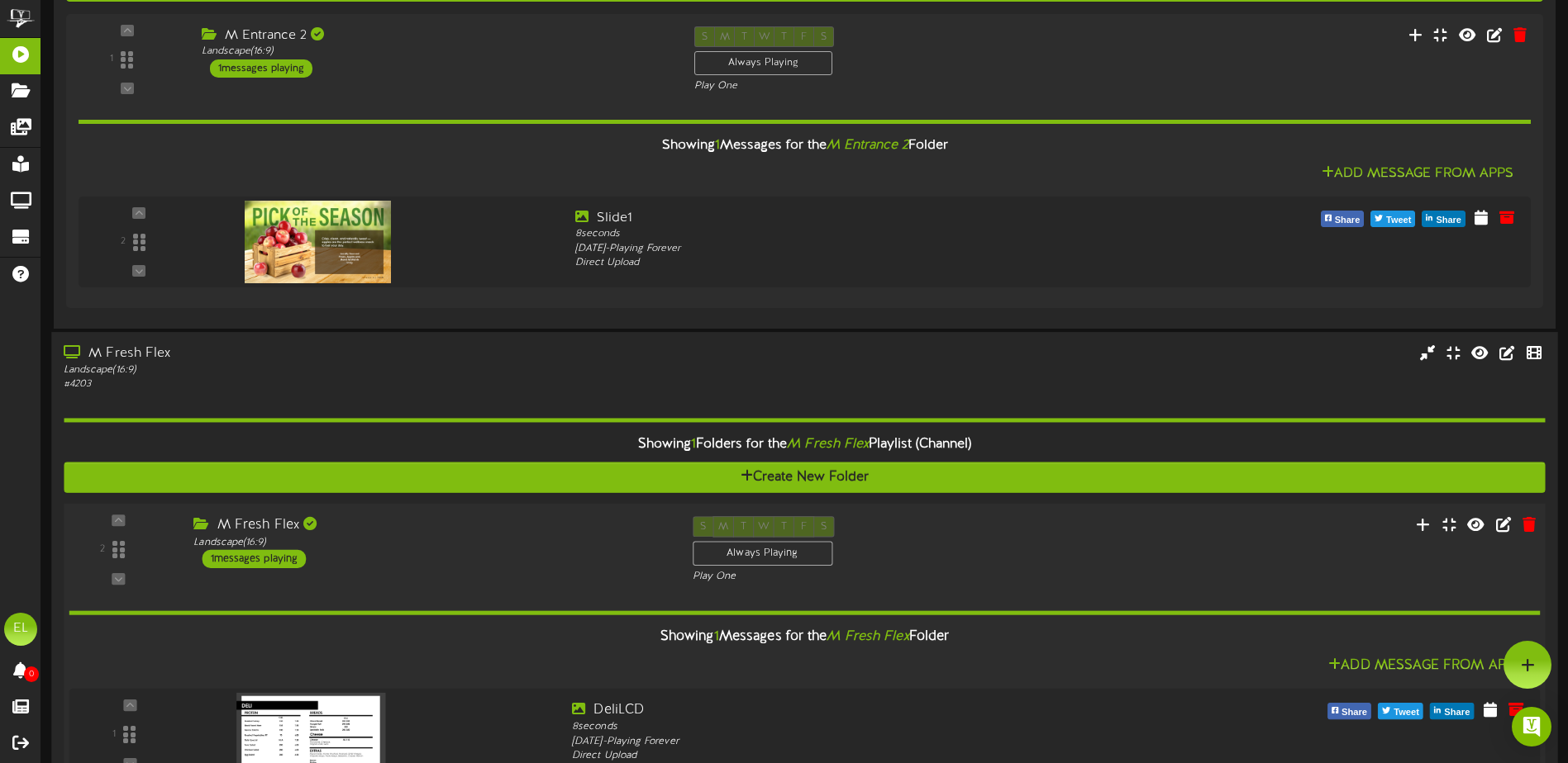
click at [491, 561] on div "M Fresh Flex Landscape ( 16:9 ) 1 messages playing" at bounding box center [430, 541] width 498 height 52
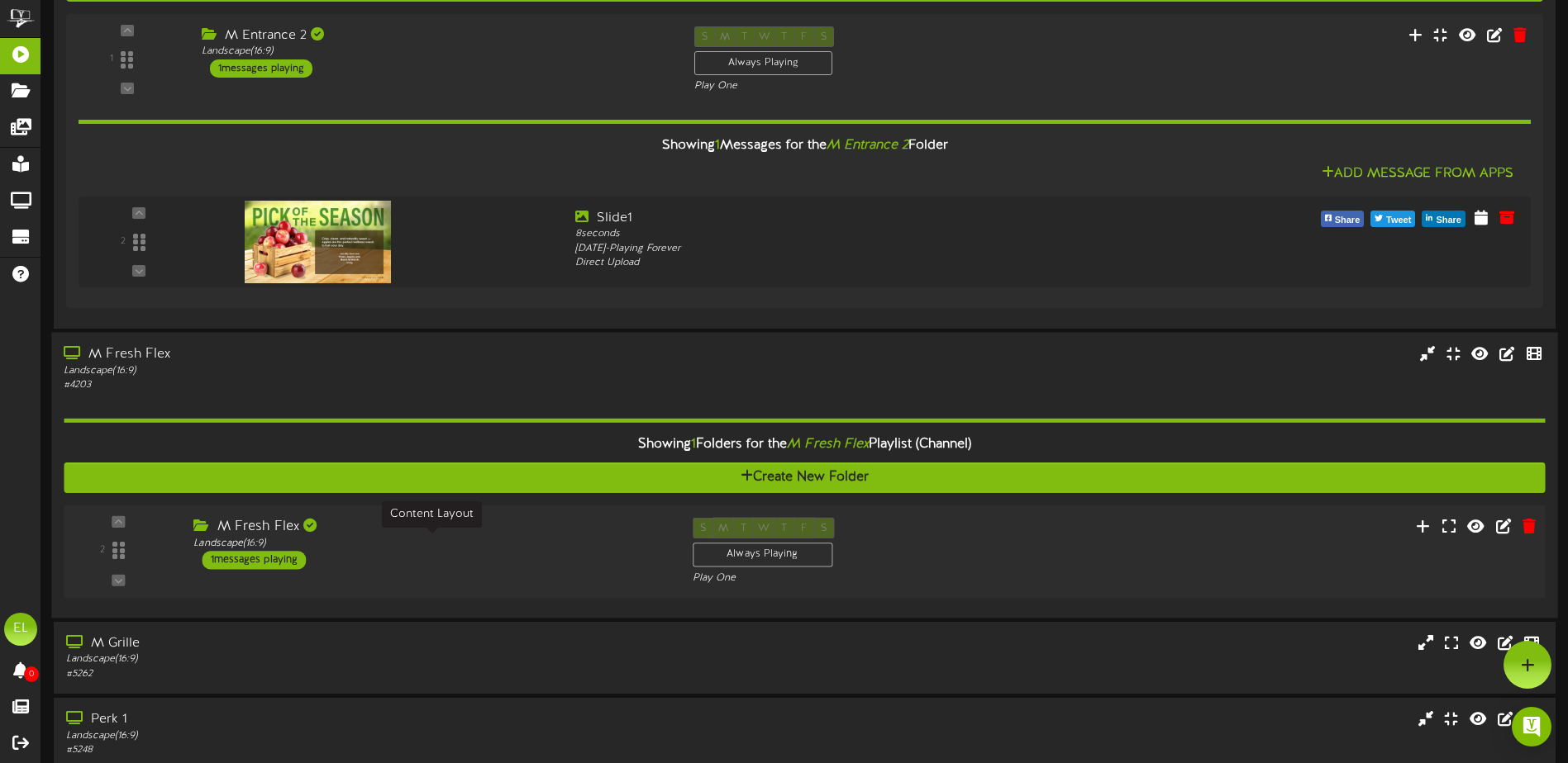
click at [496, 546] on div "Landscape ( 16:9 )" at bounding box center [431, 543] width 474 height 14
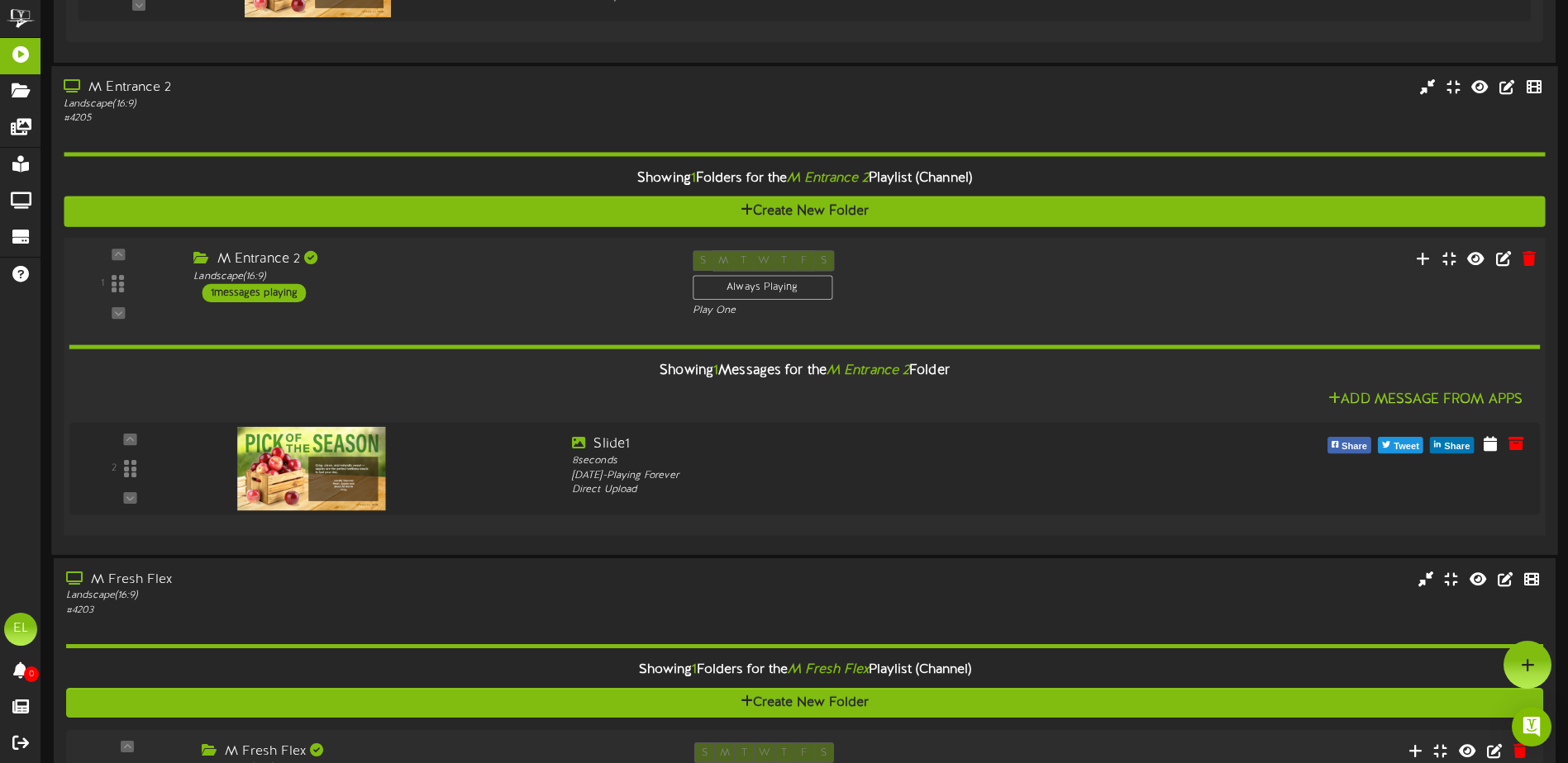
scroll to position [1285, 0]
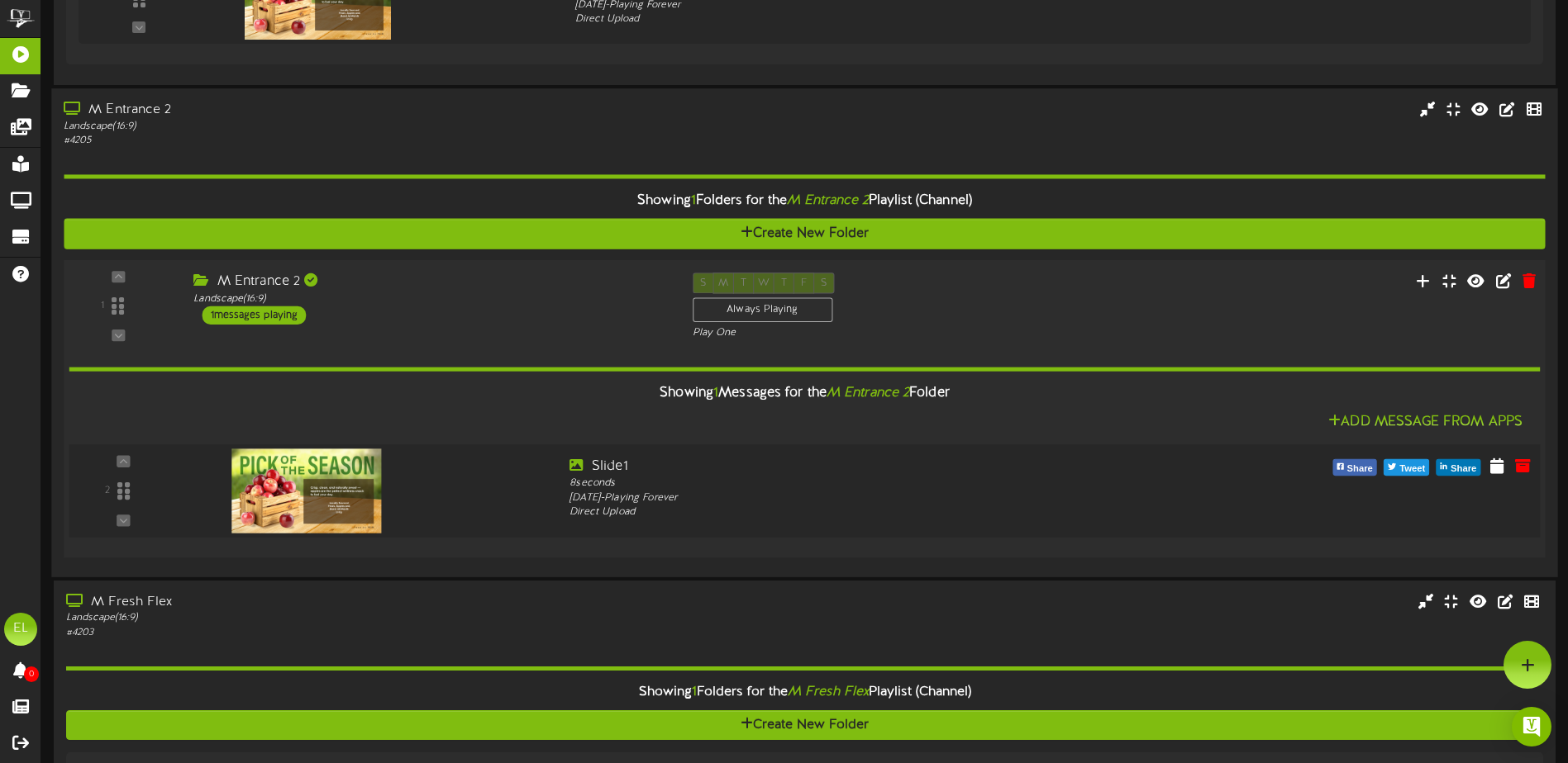
click at [460, 497] on div at bounding box center [370, 486] width 371 height 59
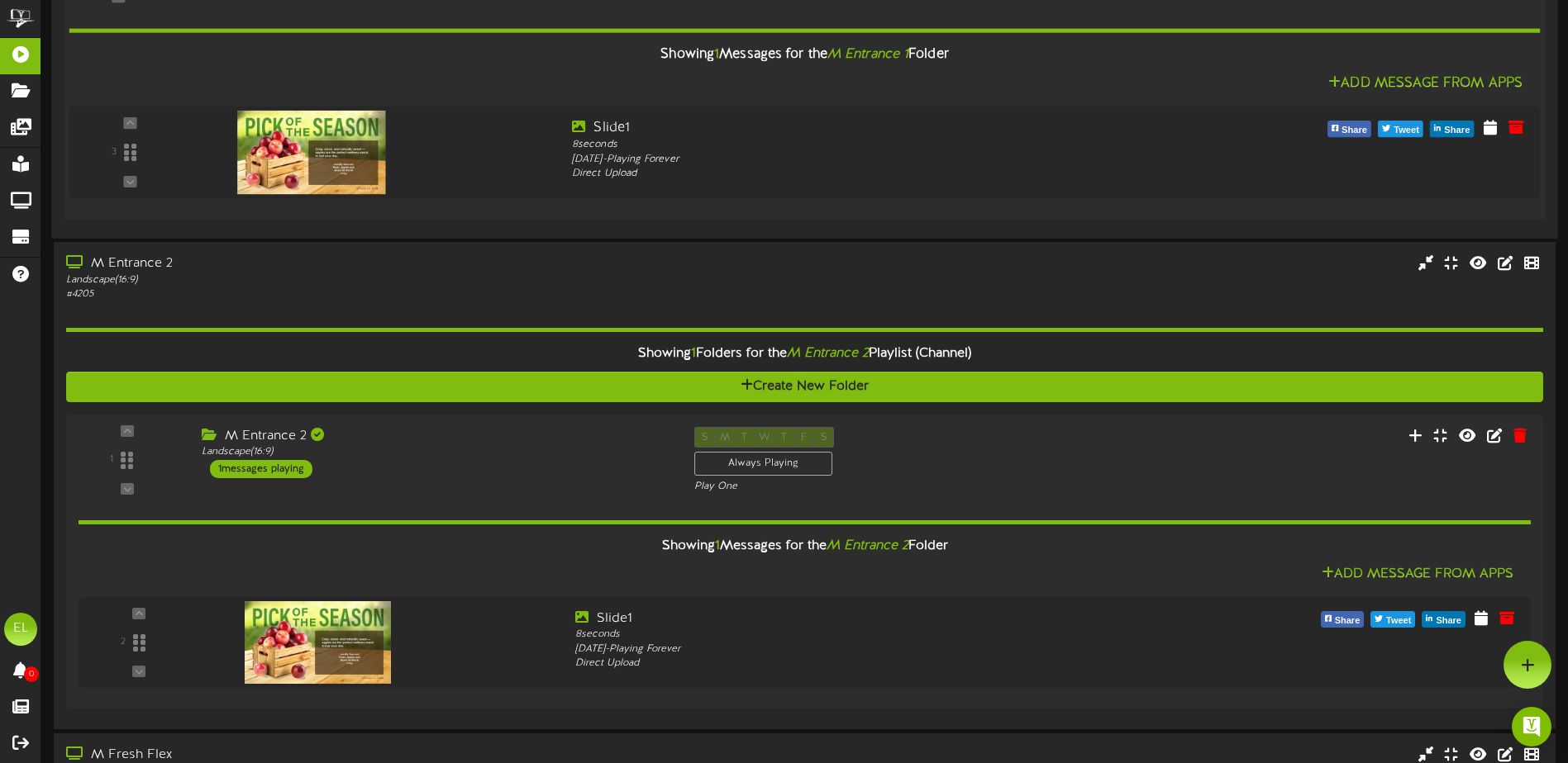
scroll to position [1120, 0]
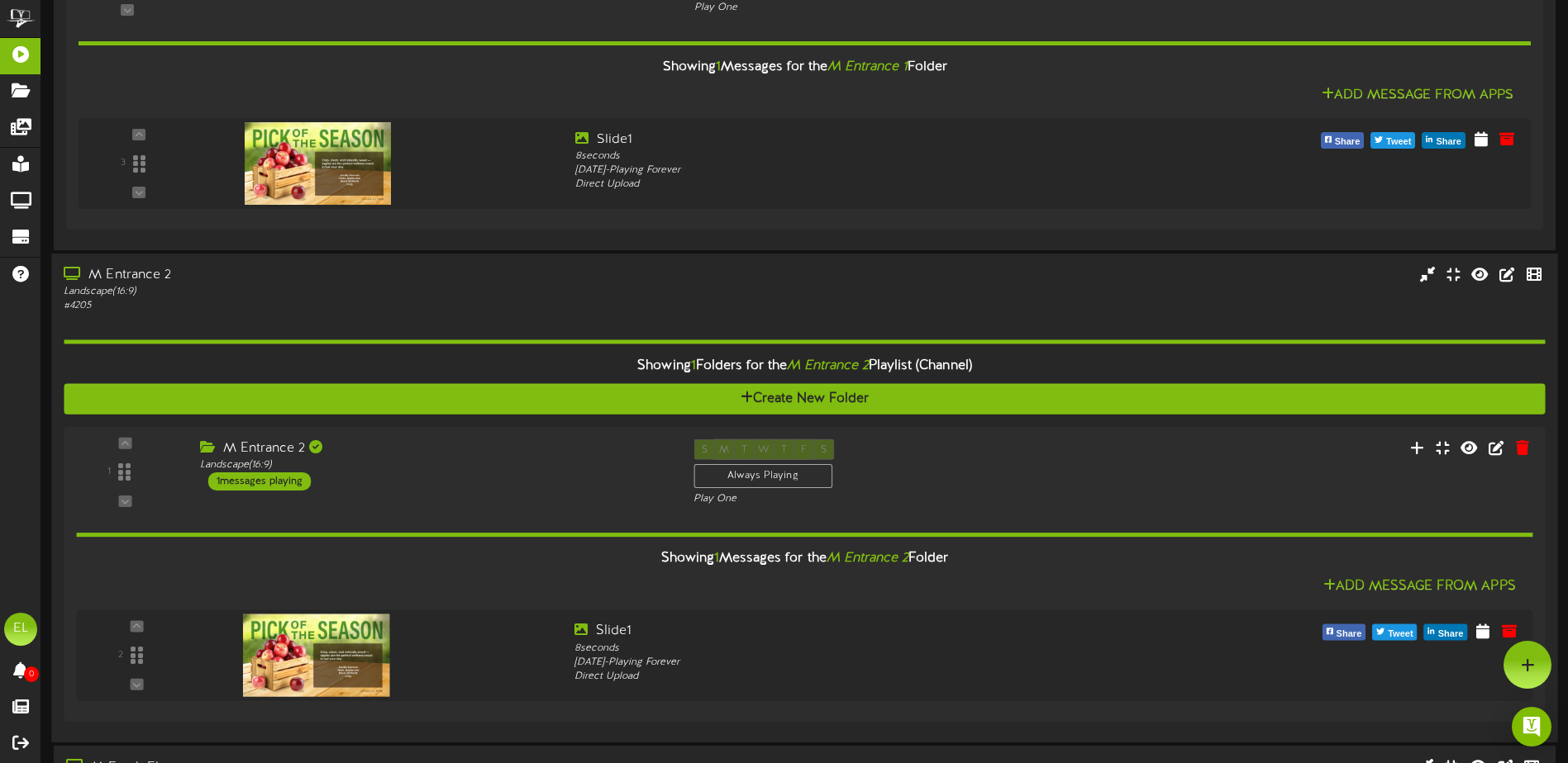
click at [314, 279] on div "M Entrance 2" at bounding box center [365, 275] width 603 height 19
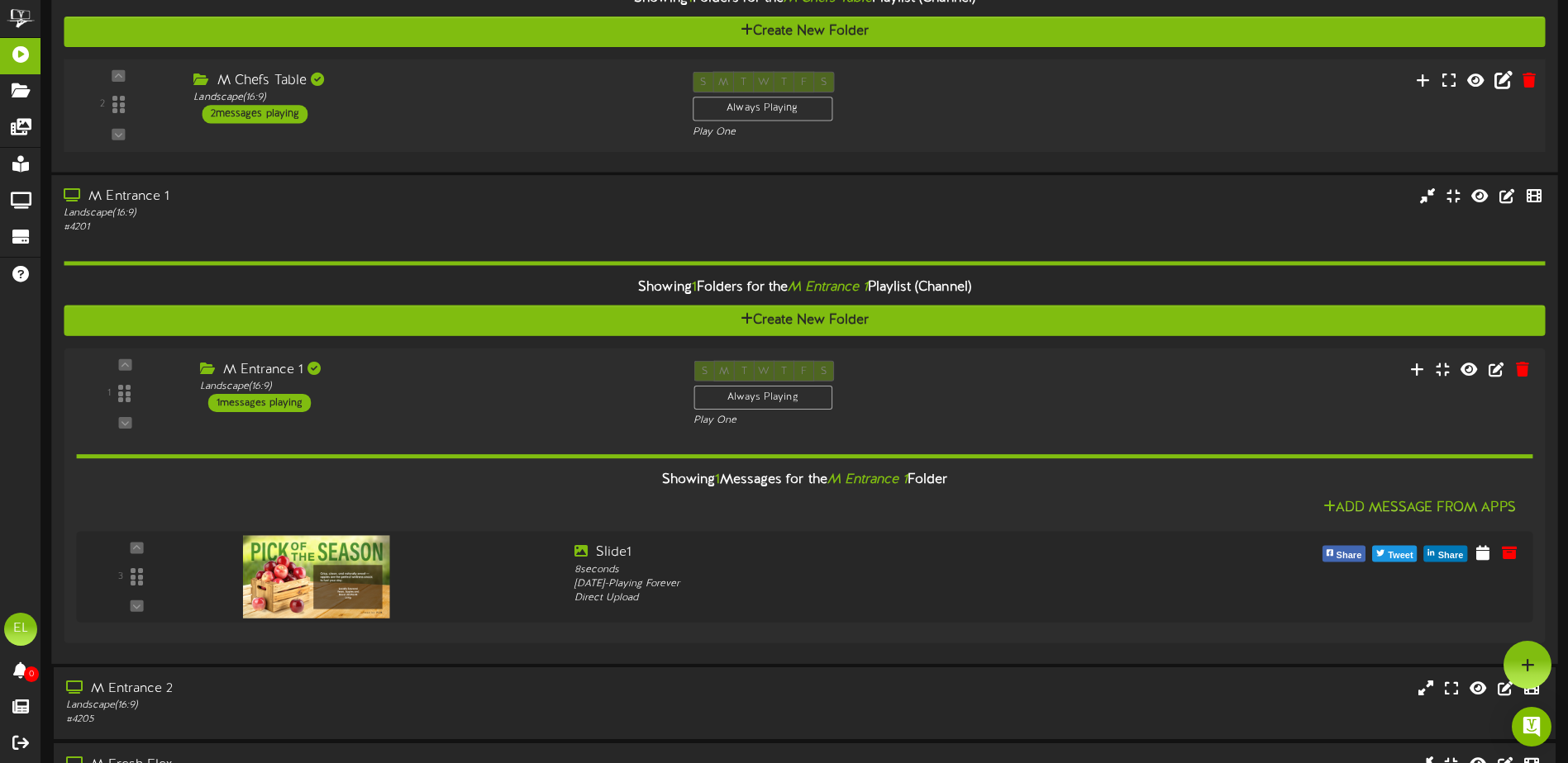
scroll to position [624, 0]
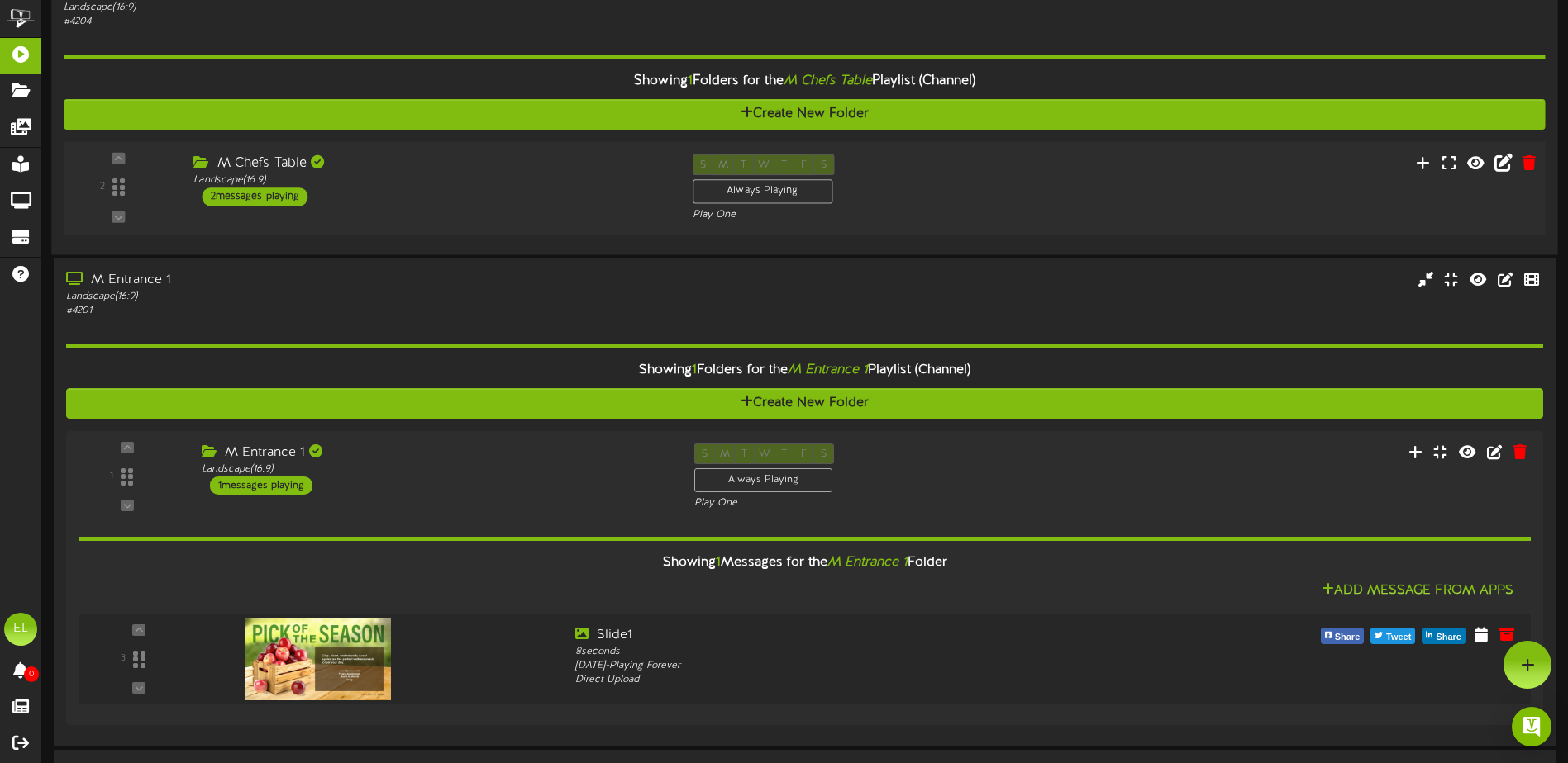
click at [448, 156] on div "M Chefs Table" at bounding box center [431, 163] width 474 height 19
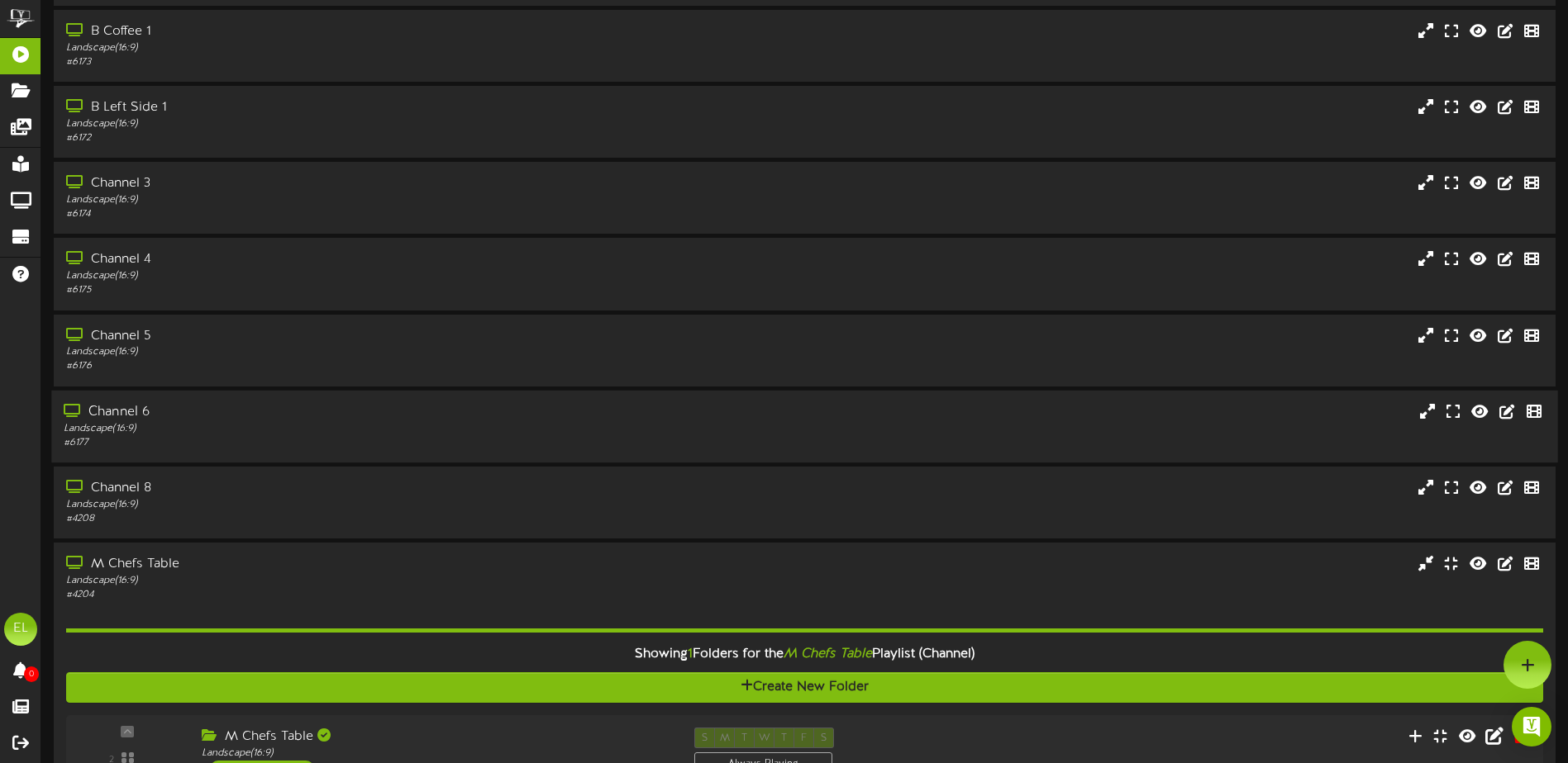
scroll to position [47, 0]
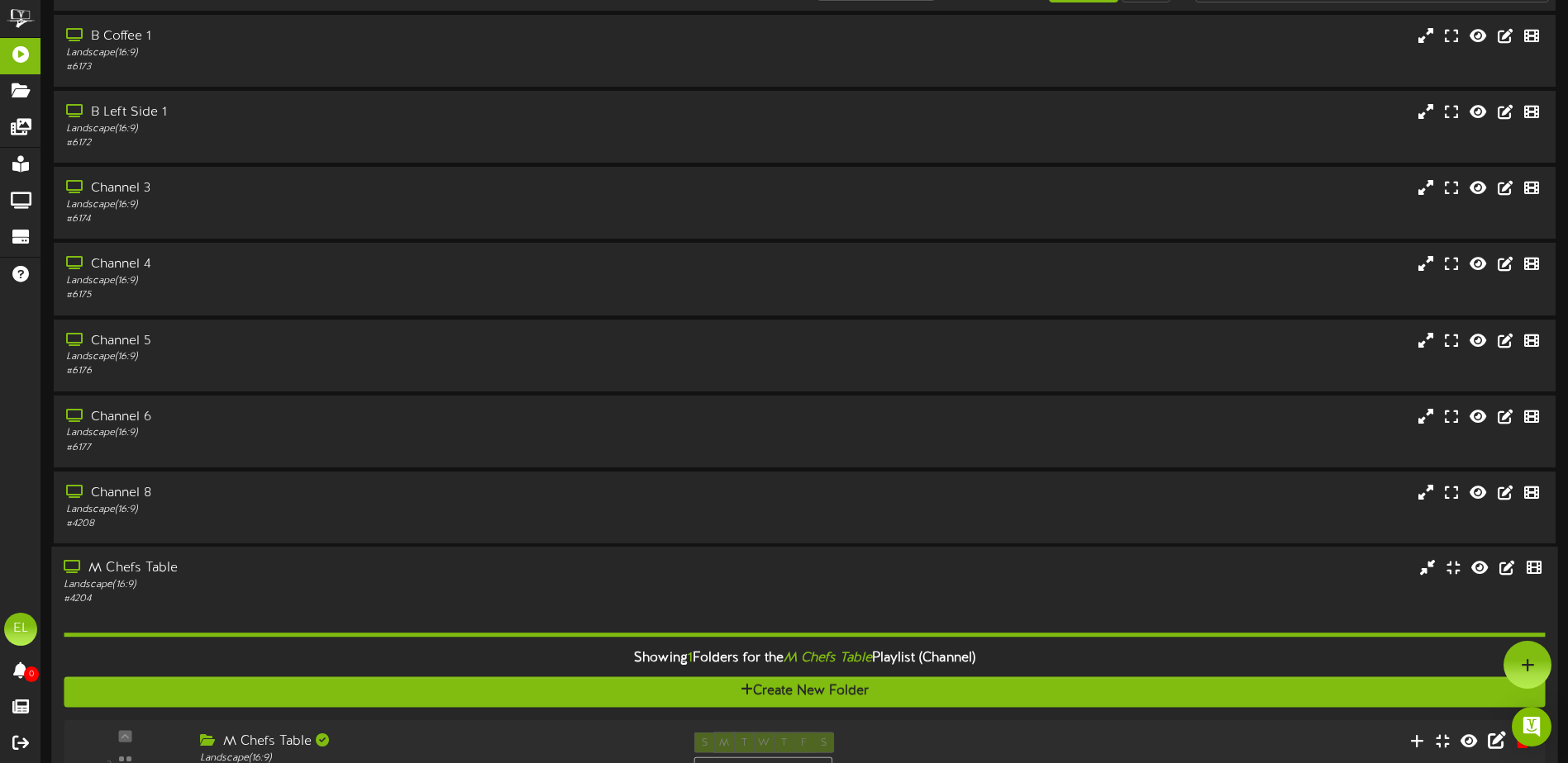
click at [245, 573] on div "M Chefs Table" at bounding box center [365, 568] width 603 height 19
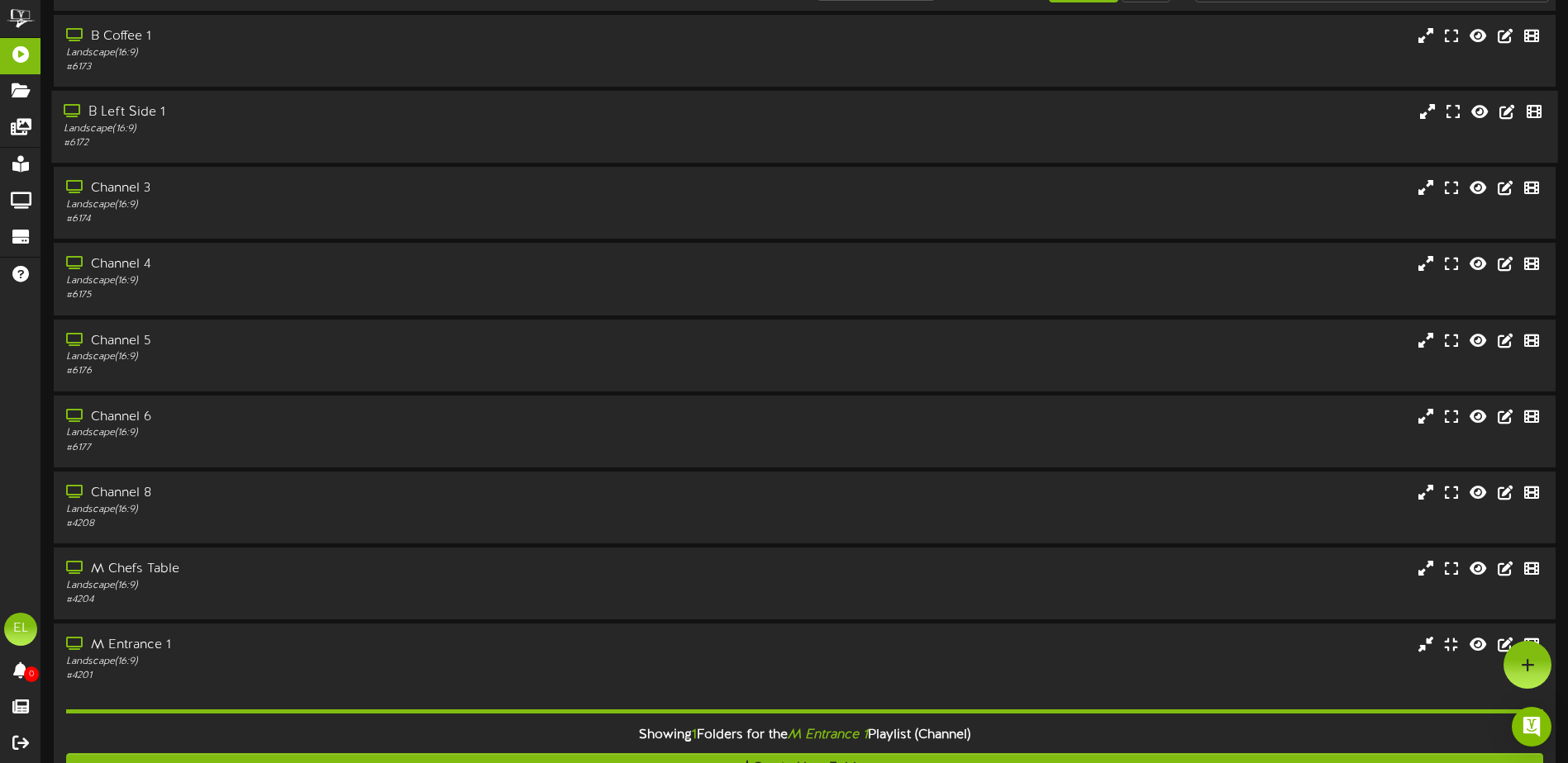
scroll to position [0, 0]
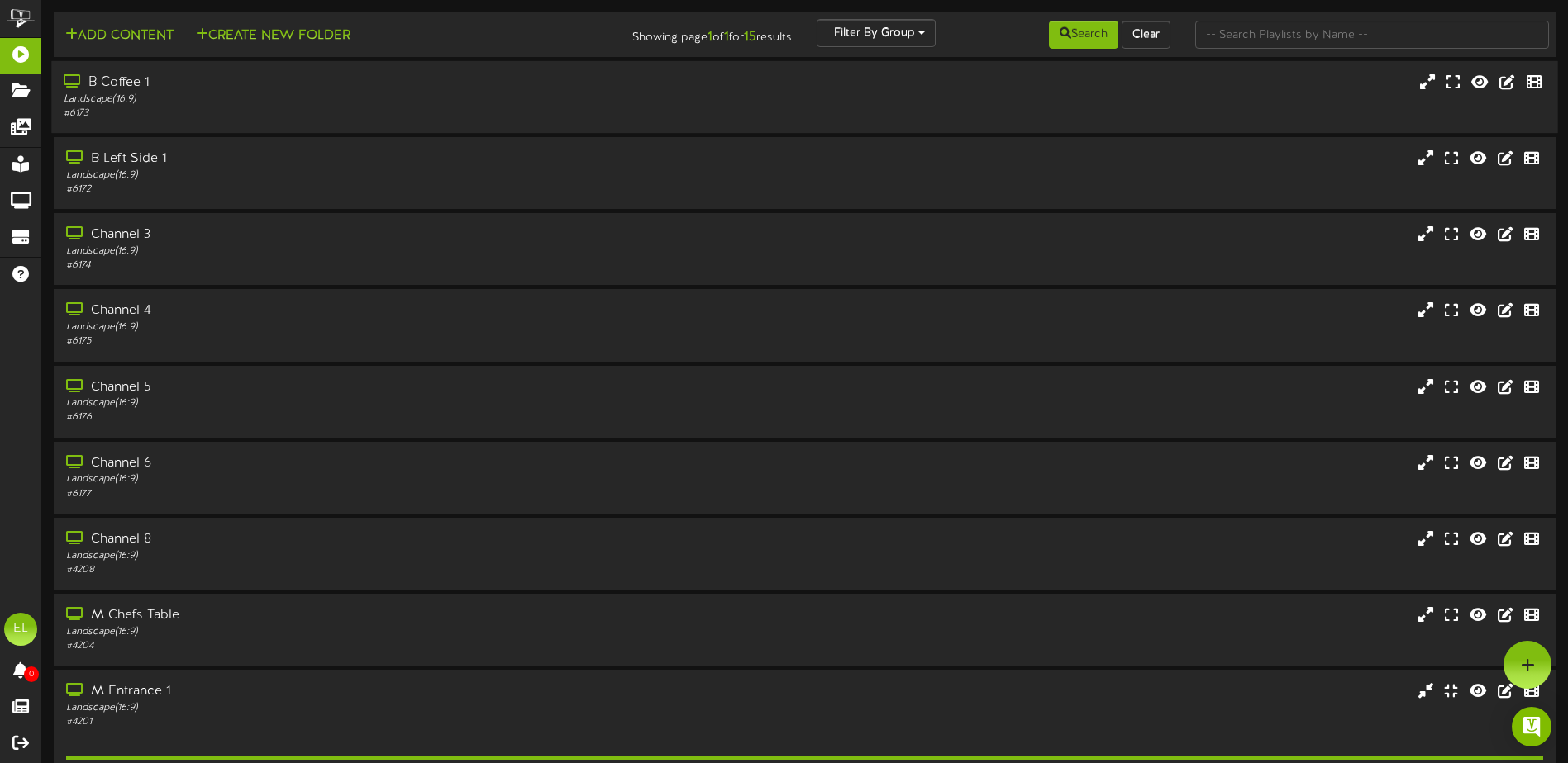
click at [174, 94] on div "Landscape ( 16:9 )" at bounding box center [365, 99] width 603 height 14
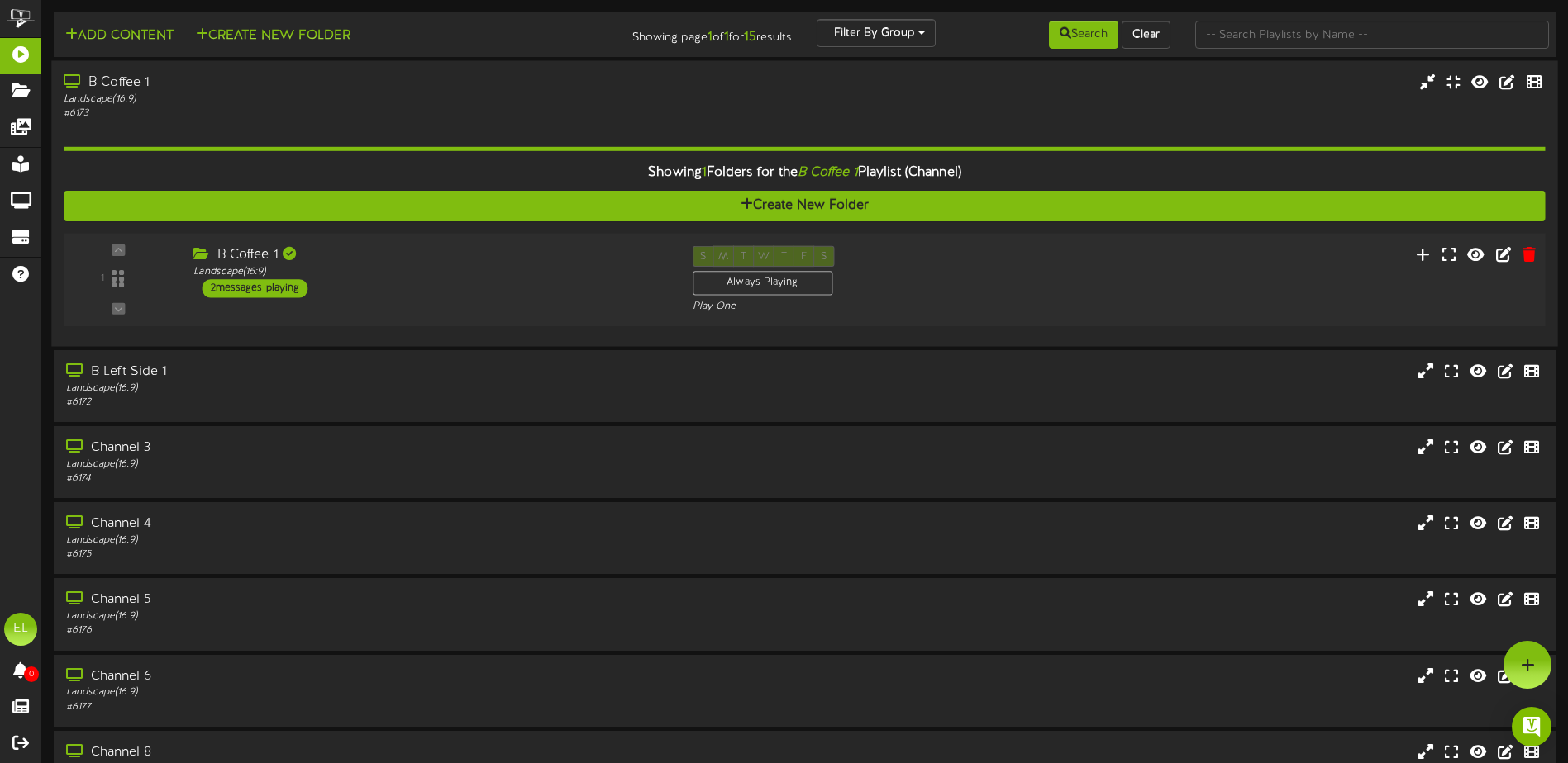
click at [384, 283] on div "B Coffee 1 Landscape ( 16:9 ) 2 messages playing" at bounding box center [430, 271] width 498 height 52
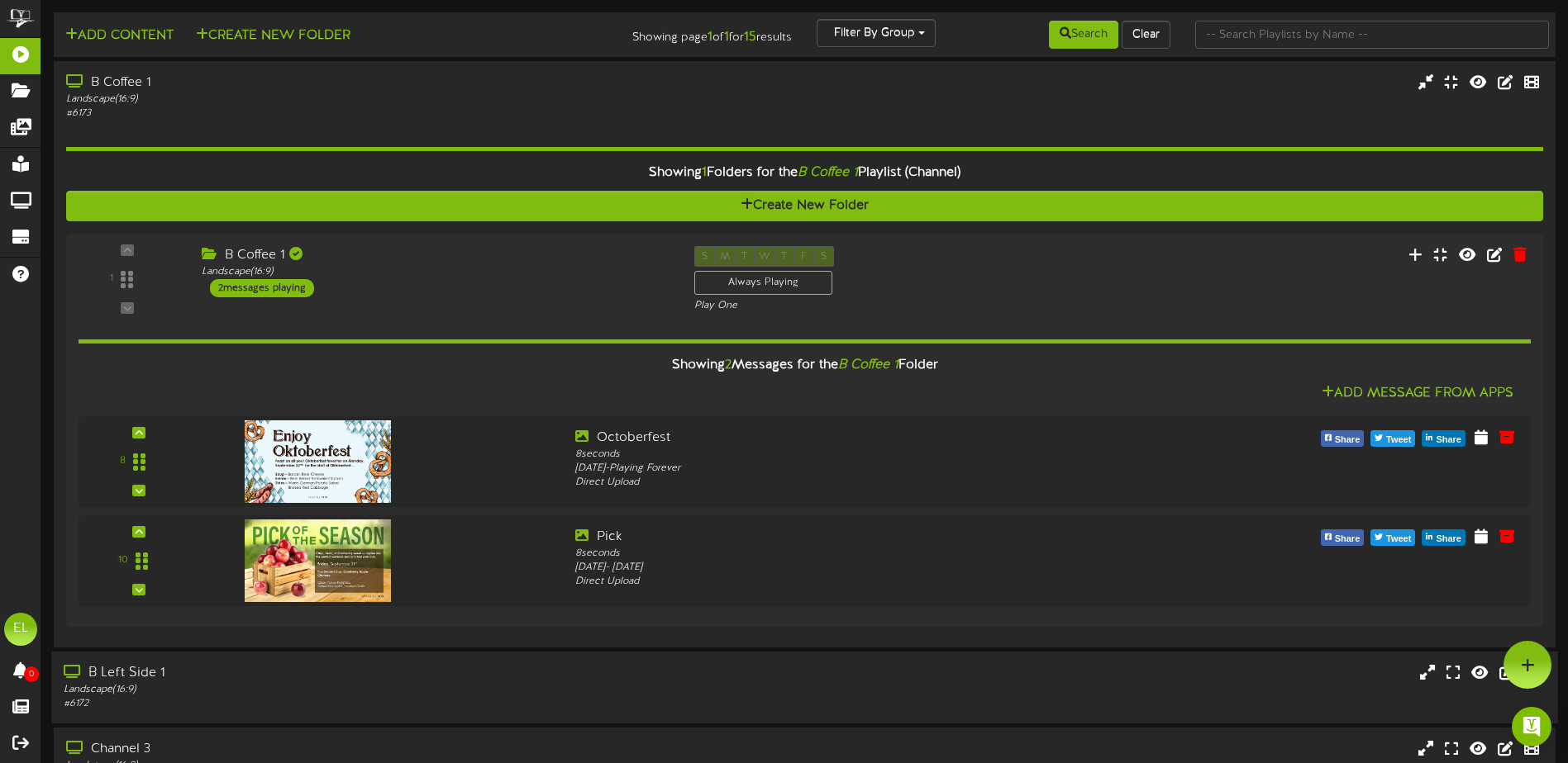
click at [184, 684] on div "Landscape ( 16:9 )" at bounding box center [365, 690] width 603 height 14
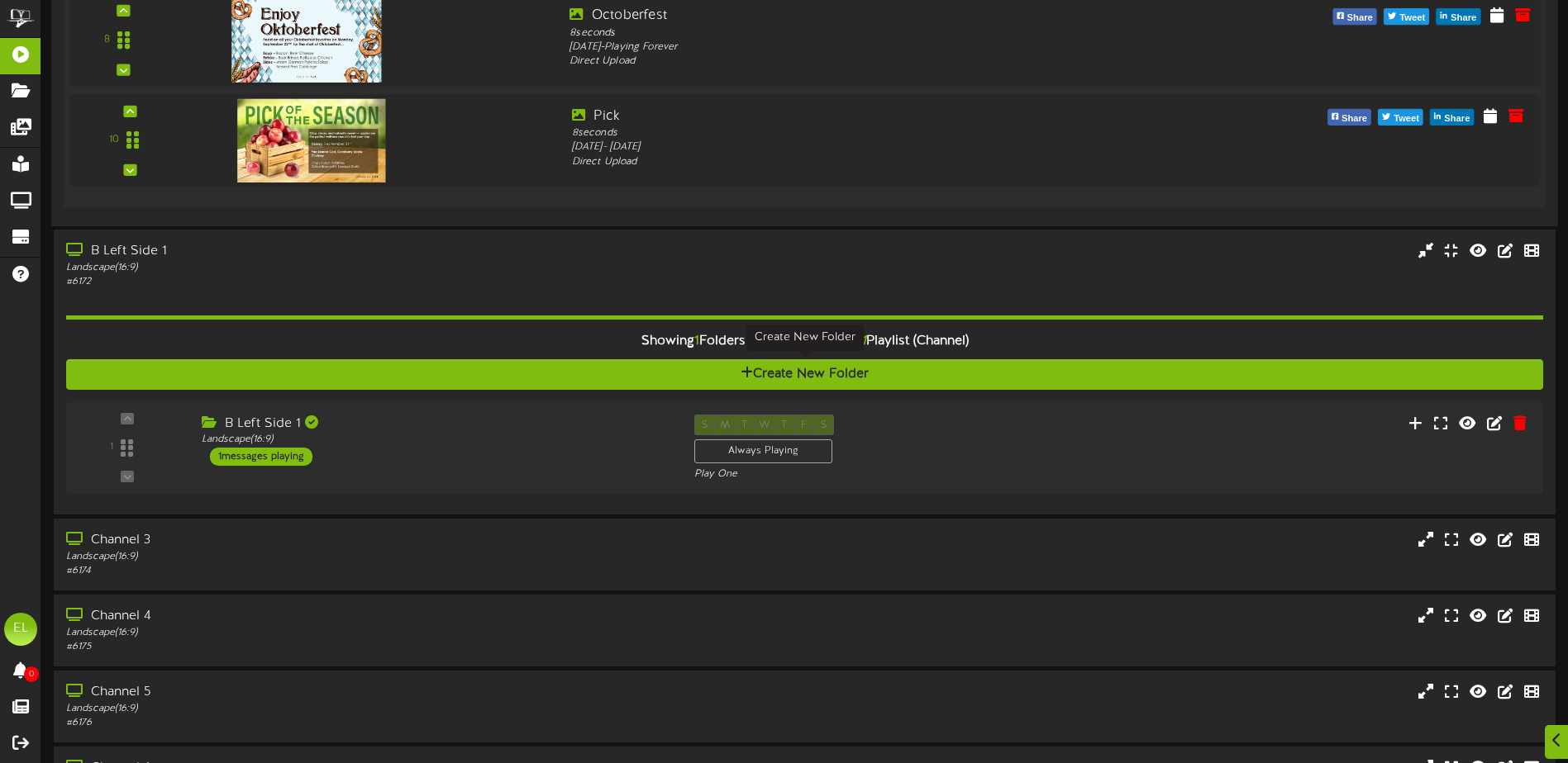
scroll to position [495, 0]
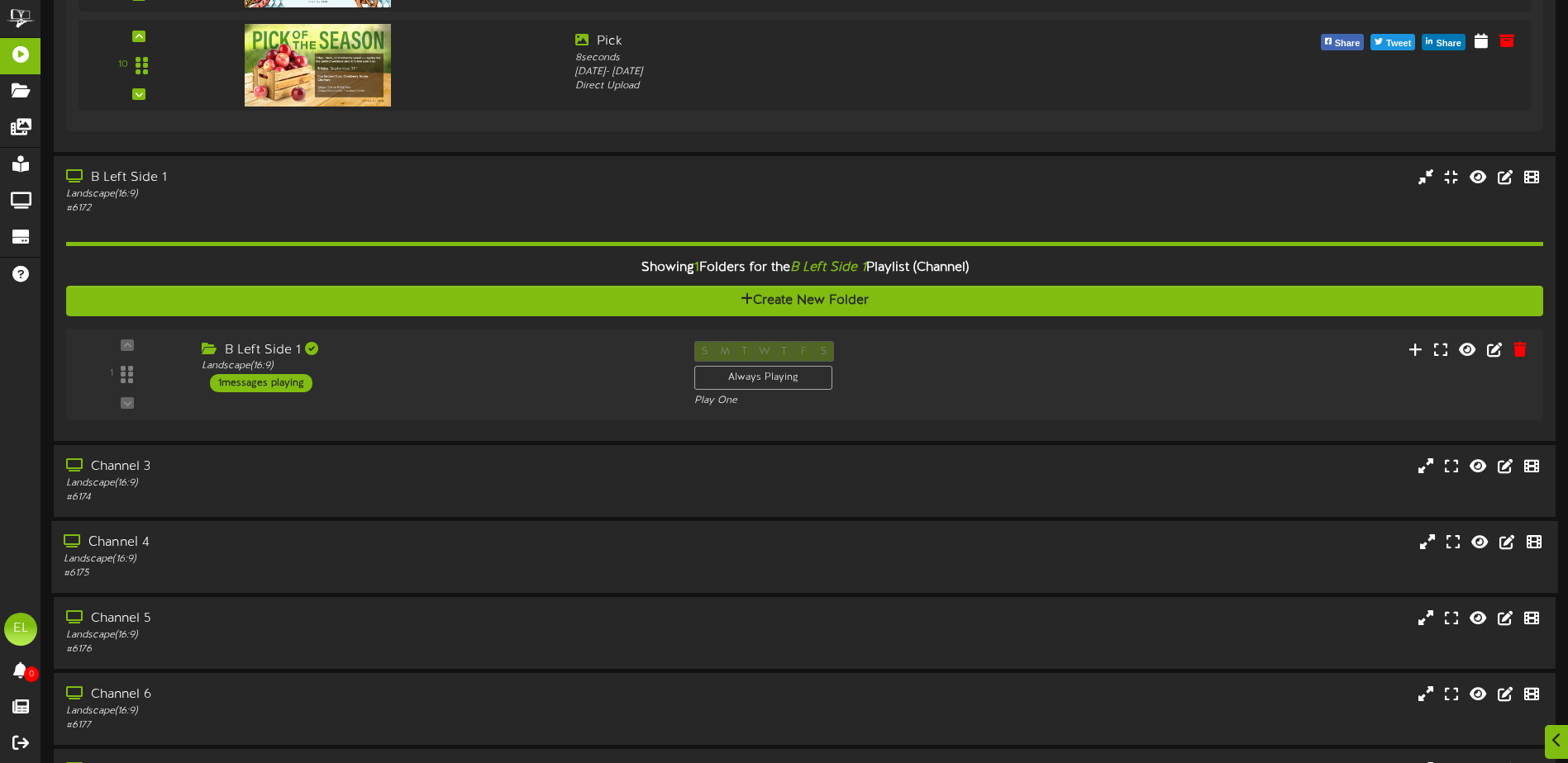
click at [165, 557] on div "Landscape ( 16:9 )" at bounding box center [365, 559] width 603 height 14
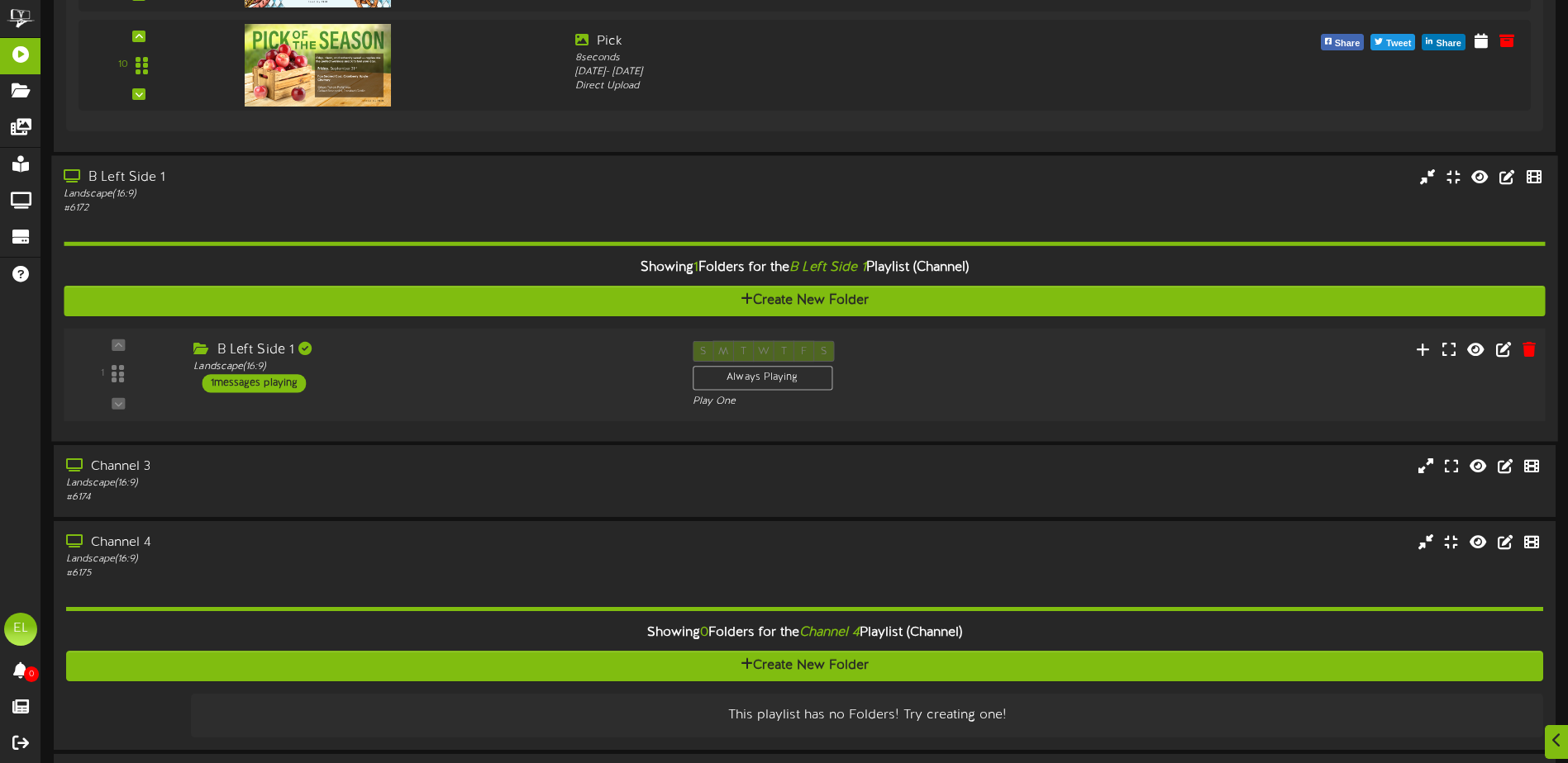
click at [227, 347] on div "B Left Side 1" at bounding box center [431, 349] width 474 height 19
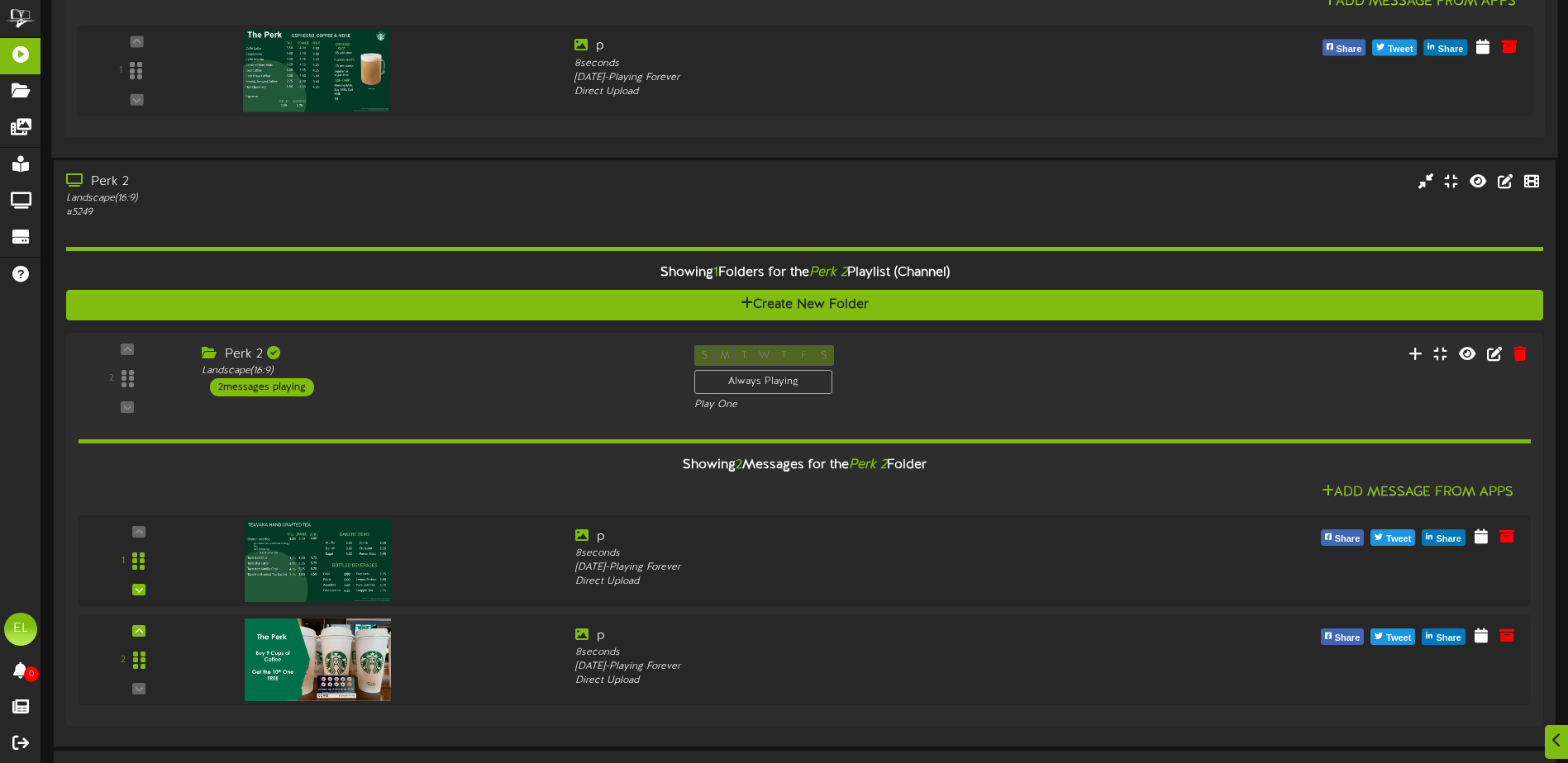
scroll to position [3560, 0]
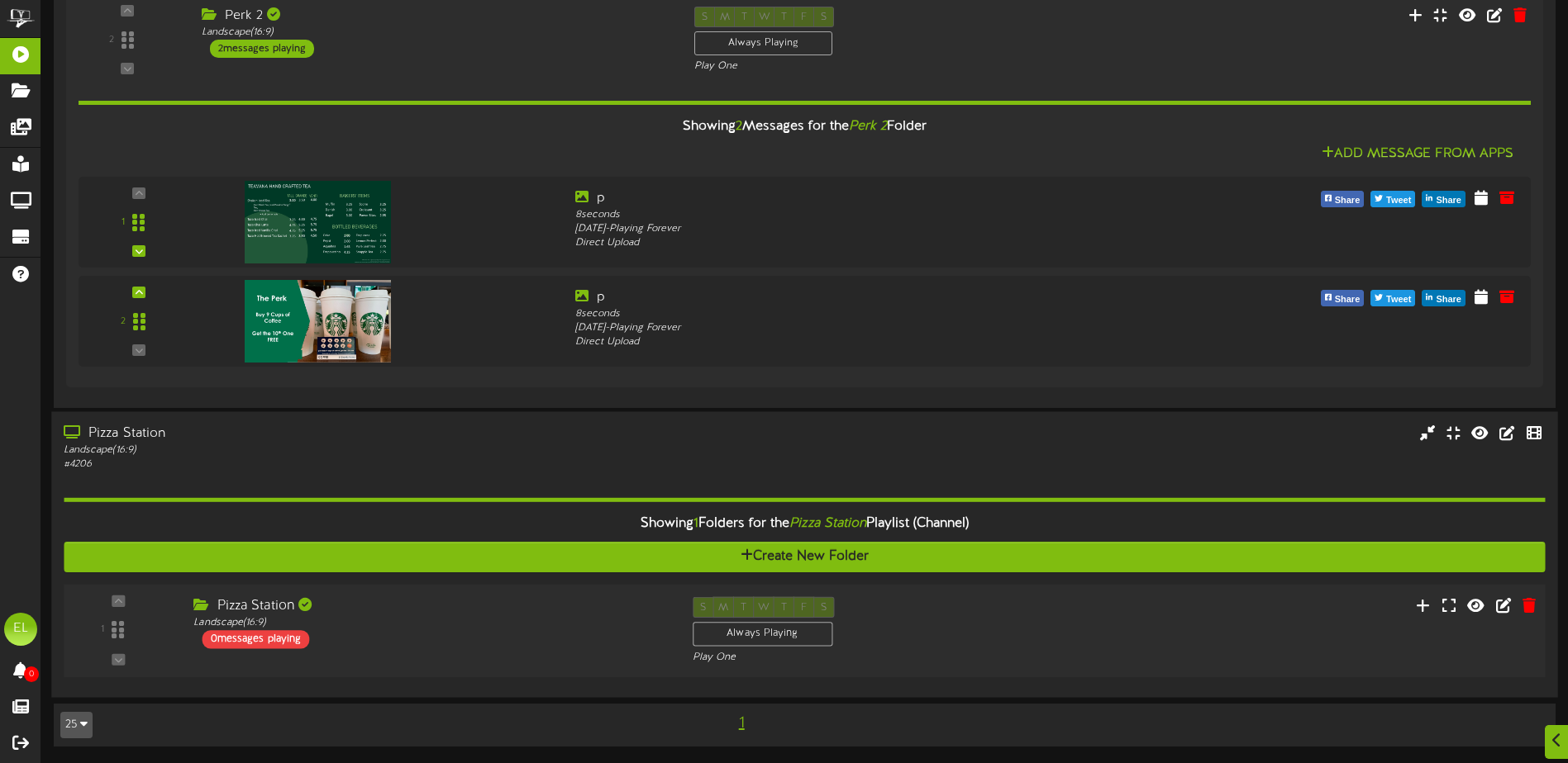
click at [443, 640] on div "Pizza Station Landscape ( 16:9 ) 0 messages playing" at bounding box center [430, 623] width 498 height 52
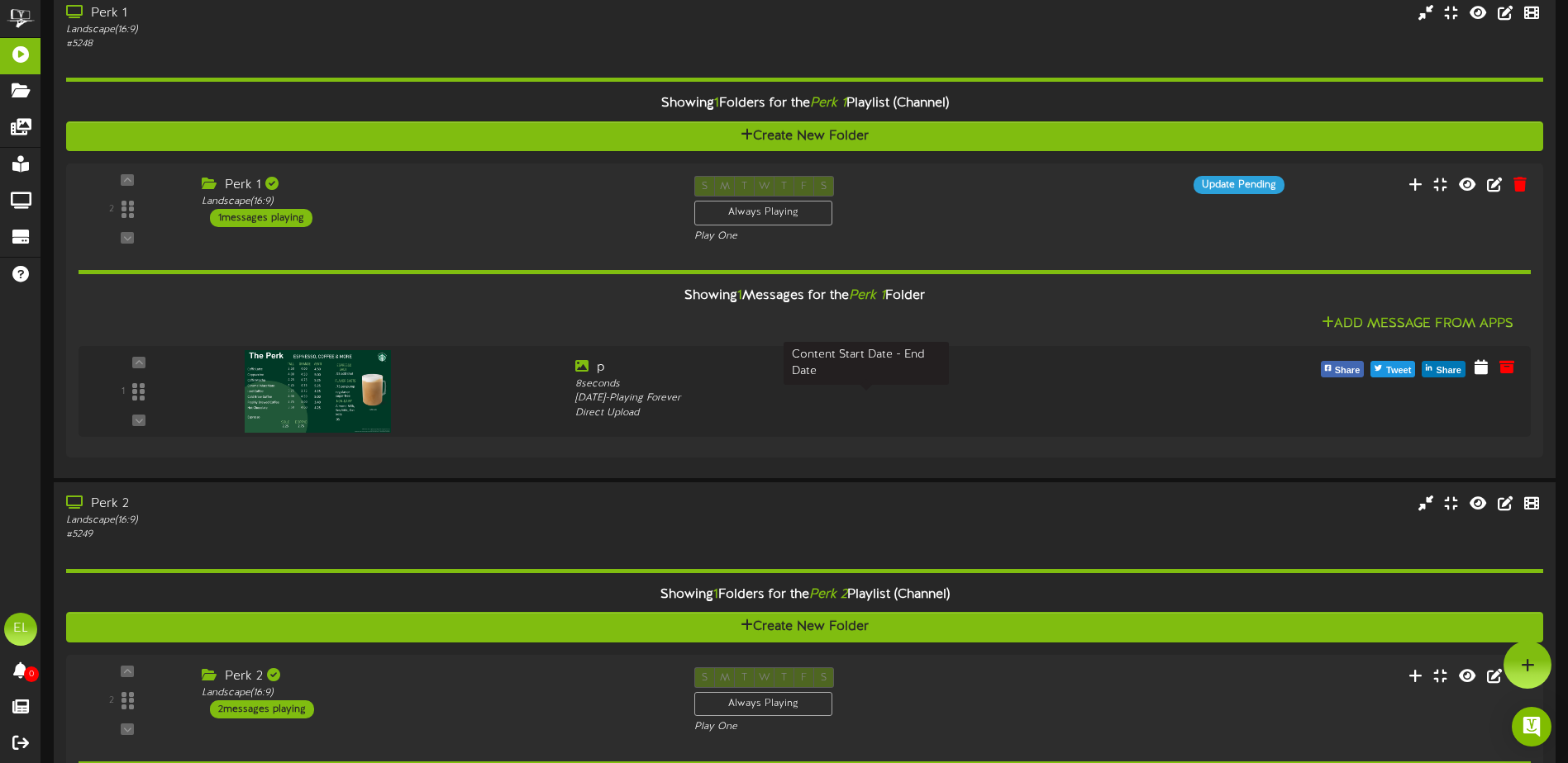
scroll to position [2403, 0]
